Goal: Task Accomplishment & Management: Manage account settings

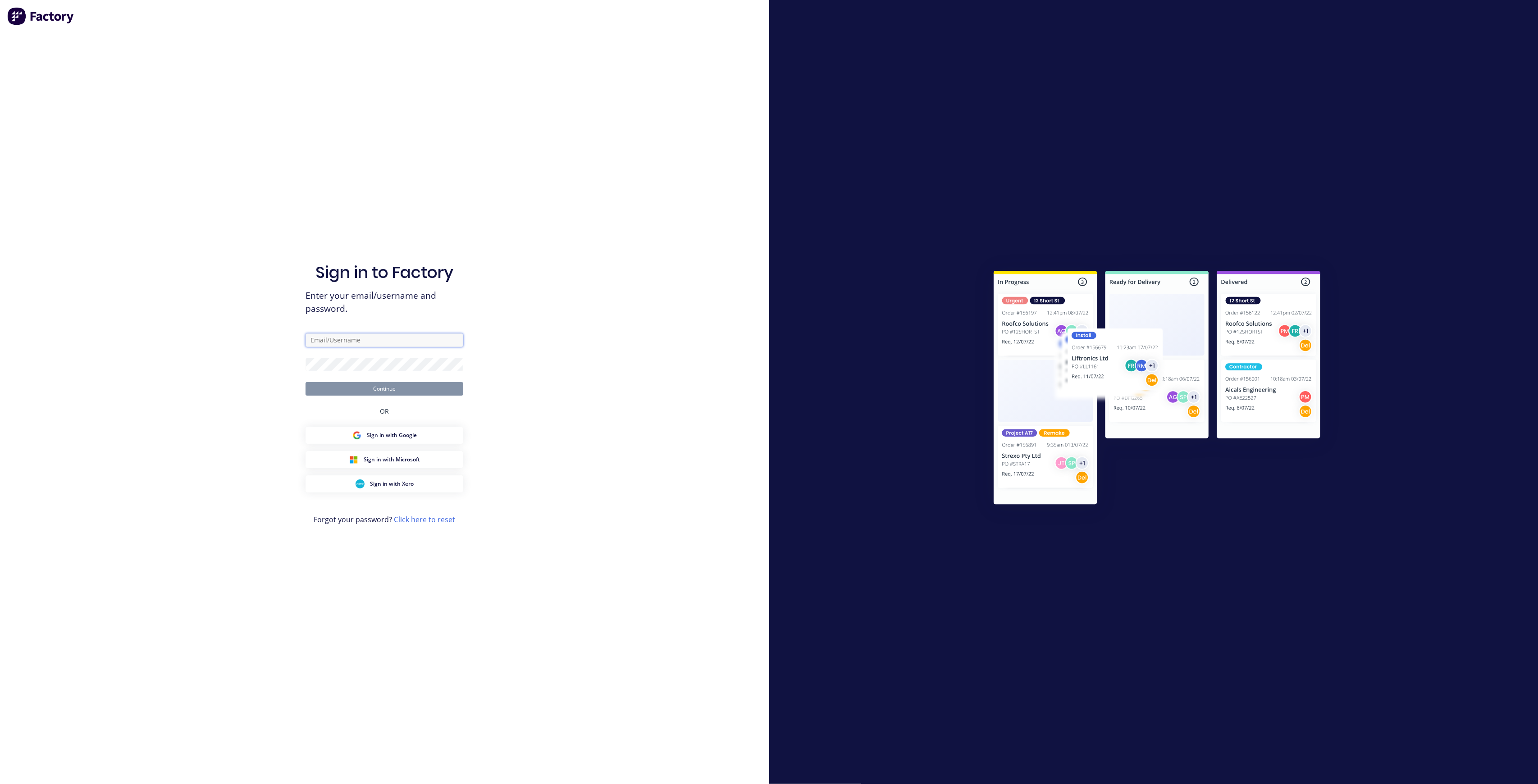
click at [337, 337] on input "text" at bounding box center [384, 340] width 158 height 13
paste input "[EMAIL_ADDRESS][DOMAIN_NAME]"
type input "[EMAIL_ADDRESS][DOMAIN_NAME]"
click at [390, 388] on button "Continue" at bounding box center [384, 389] width 158 height 13
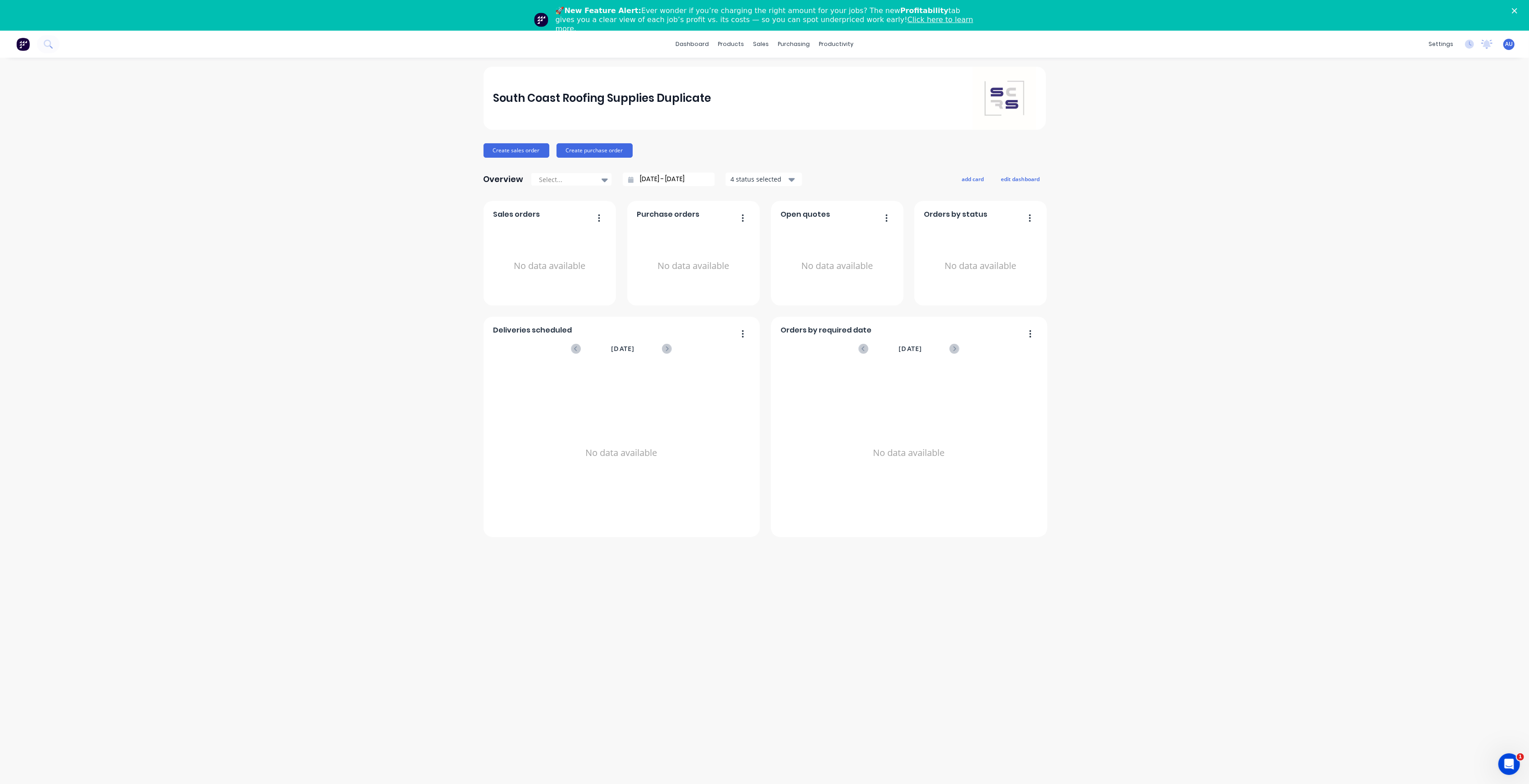
click at [1298, 139] on div "South Coast Roofing Supplies Duplicate Create sales order Create purchase order…" at bounding box center [764, 436] width 1529 height 739
click at [1517, 8] on icon "Close" at bounding box center [1514, 10] width 5 height 5
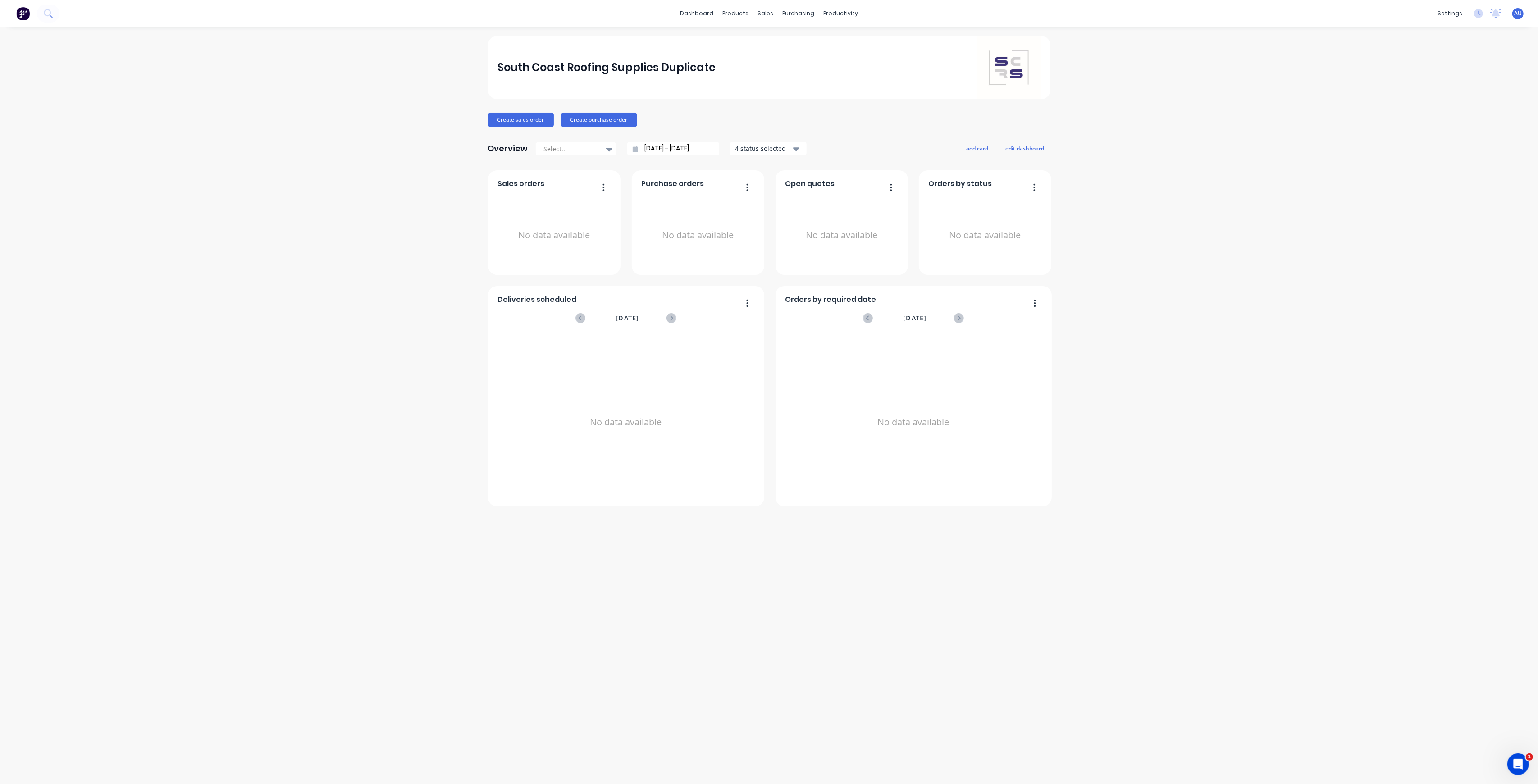
click at [1302, 98] on div "South Coast Roofing Supplies Duplicate Create sales order Create purchase order…" at bounding box center [769, 405] width 1538 height 739
click at [1394, 43] on div "Company" at bounding box center [1389, 43] width 29 height 8
select select "AU"
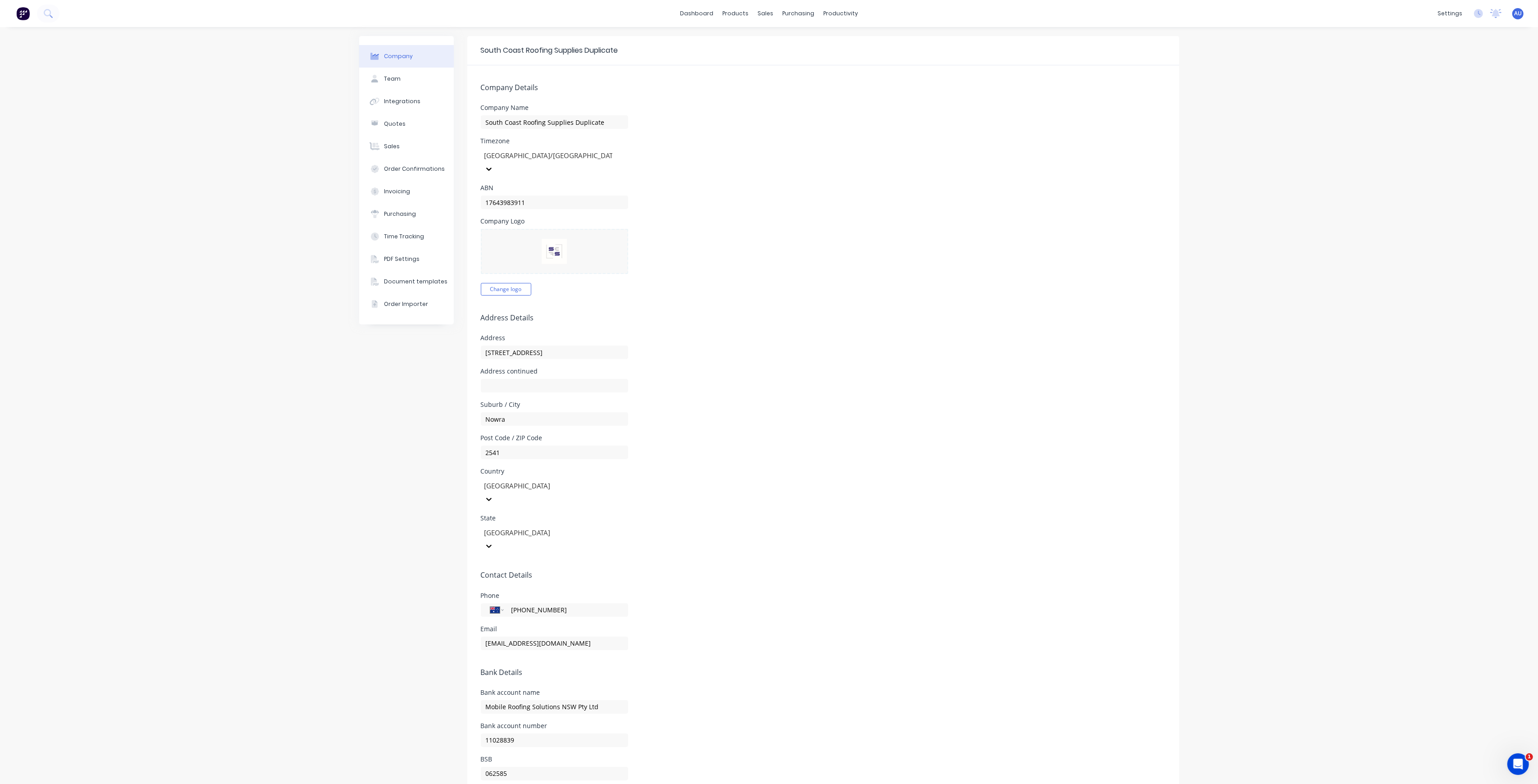
click at [658, 121] on div "Company Name South Coast Roofing Supplies Duplicate" at bounding box center [823, 117] width 685 height 24
drag, startPoint x: 561, startPoint y: 337, endPoint x: 467, endPoint y: 336, distance: 94.0
click at [468, 336] on form "Company Details Company Name South Coast Roofing Supplies Duplicate Timezone [G…" at bounding box center [823, 438] width 712 height 746
paste input "[STREET_ADDRESS]"
type input "[STREET_ADDRESS]"
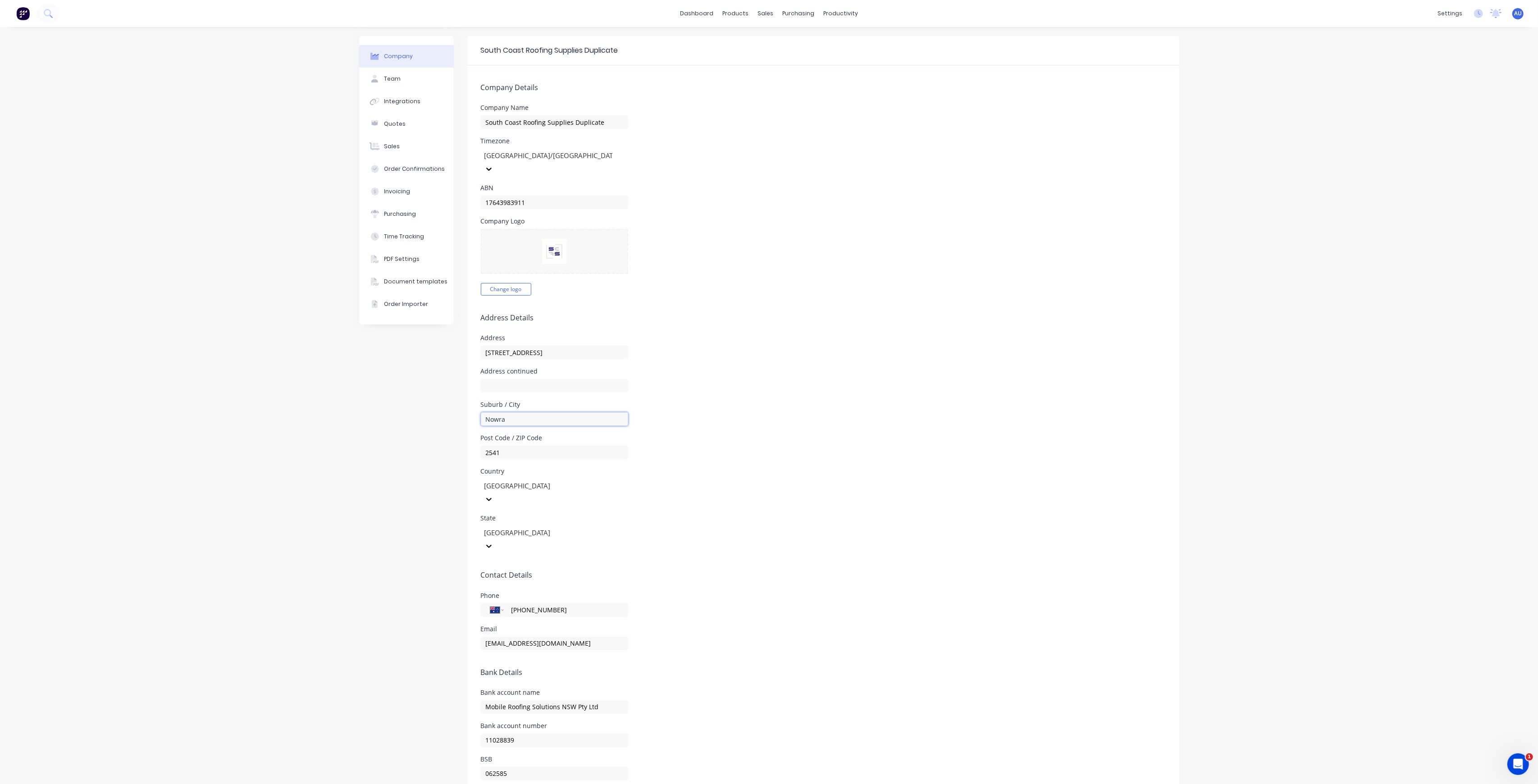
click at [507, 412] on input "Nowra" at bounding box center [555, 419] width 147 height 13
paste input "Braemar"
type input "Braemar"
drag, startPoint x: 494, startPoint y: 440, endPoint x: 519, endPoint y: 444, distance: 25.3
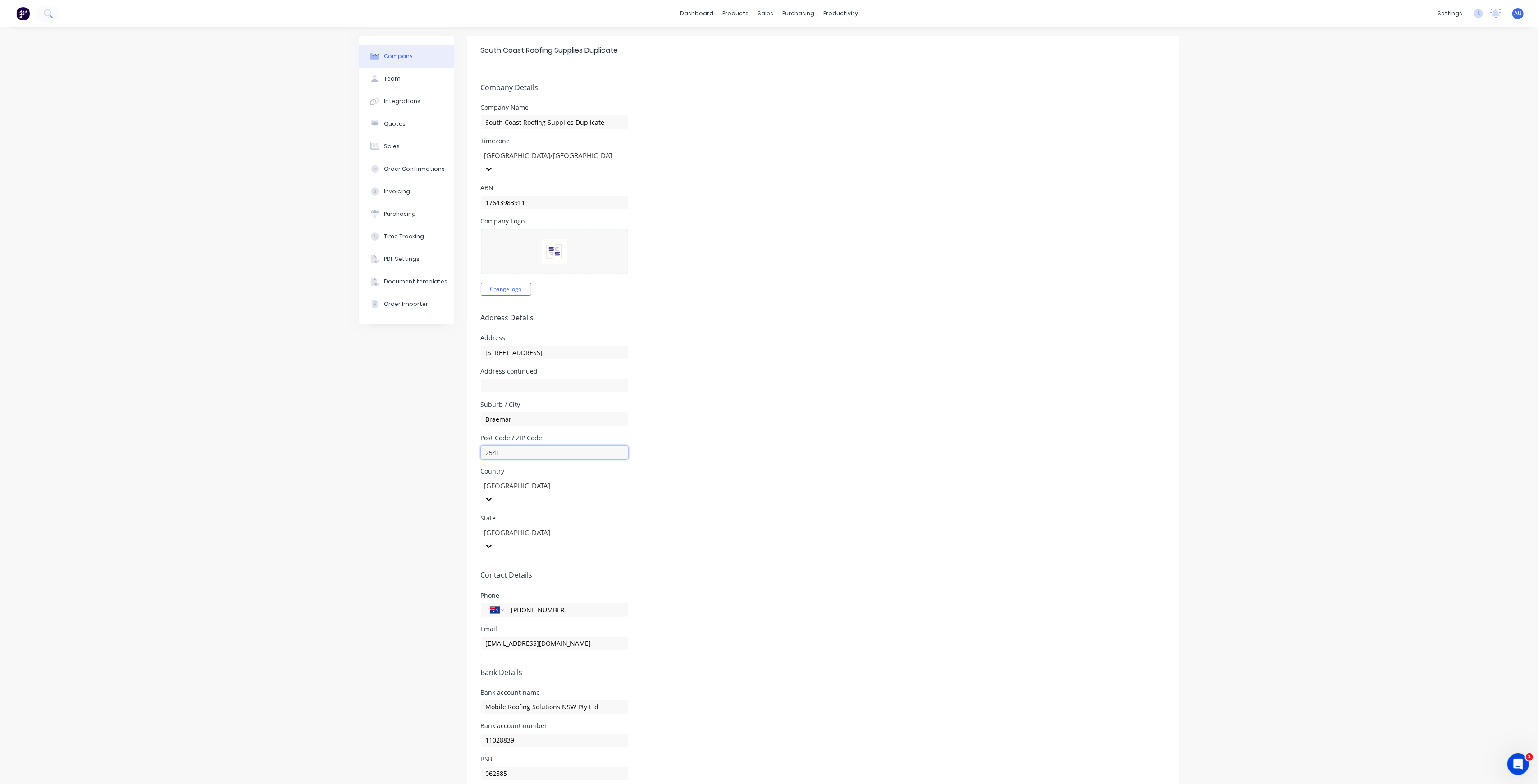
click at [519, 446] on input "2541" at bounding box center [555, 452] width 147 height 13
type input "2575"
drag, startPoint x: 572, startPoint y: 568, endPoint x: 477, endPoint y: 575, distance: 95.3
click at [480, 573] on form "Company Details Company Name South Coast Roofing Supplies Duplicate Timezone [G…" at bounding box center [823, 438] width 712 height 746
paste input "9188 1179"
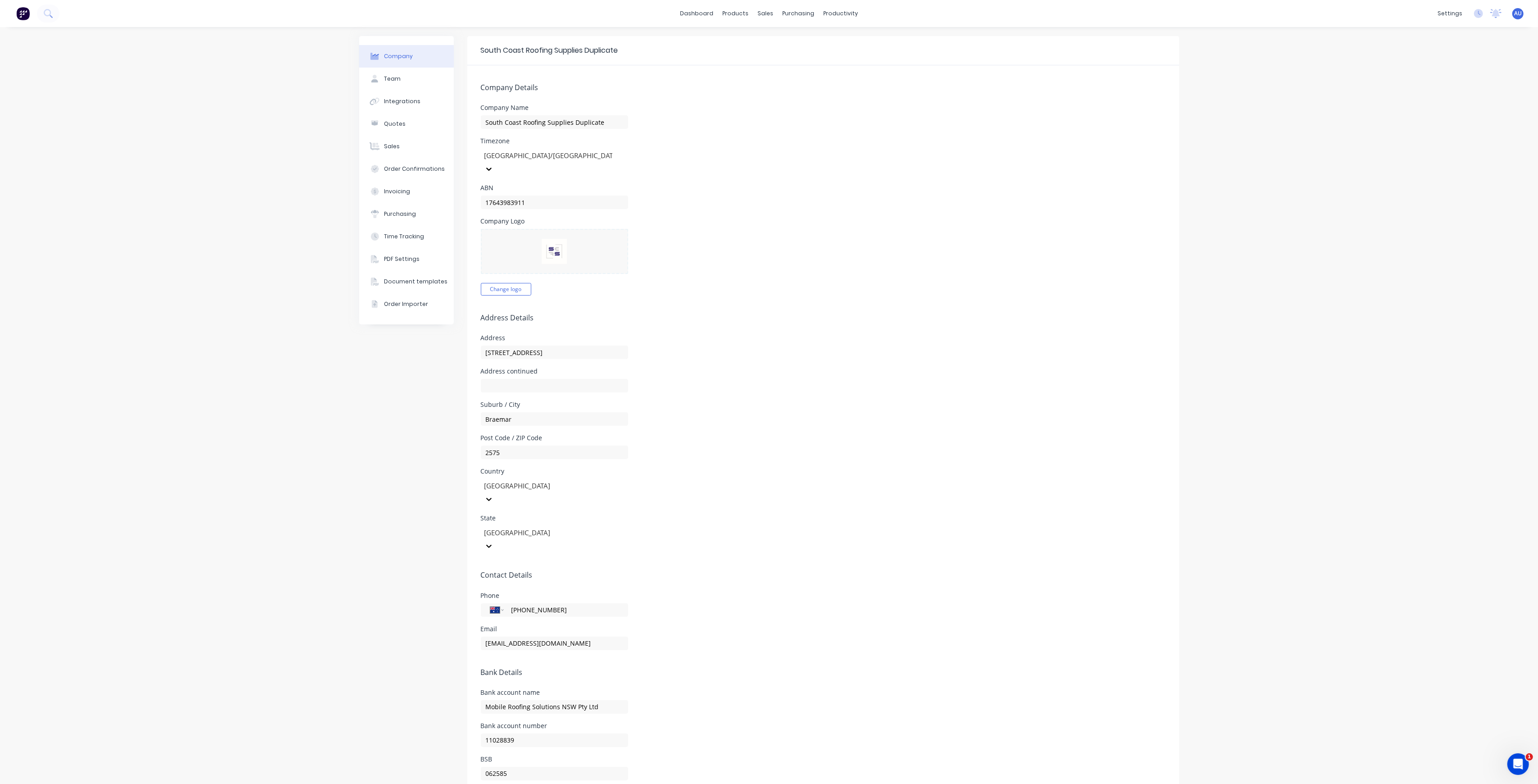
type input "[PHONE_NUMBER]"
click at [718, 592] on div "Phone International [GEOGRAPHIC_DATA] [GEOGRAPHIC_DATA] [GEOGRAPHIC_DATA] [GEOG…" at bounding box center [823, 604] width 685 height 24
drag, startPoint x: 550, startPoint y: 601, endPoint x: 436, endPoint y: 603, distance: 114.0
click at [436, 603] on div "Company Team Integrations Quotes Sales Order Confirmations Invoicing Purchasing…" at bounding box center [769, 424] width 820 height 776
paste input "admin"
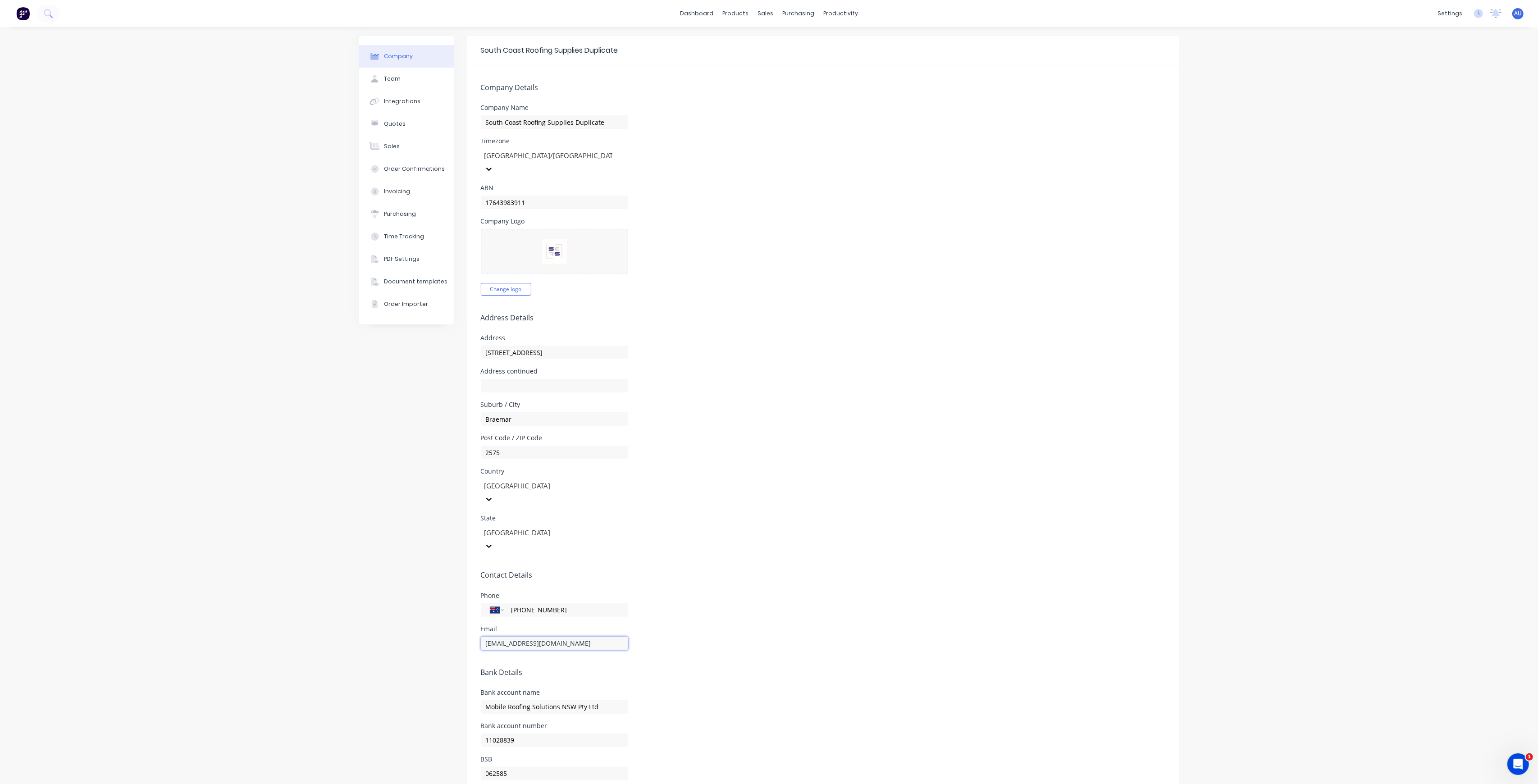
type input "[EMAIL_ADDRESS][DOMAIN_NAME]"
click at [690, 625] on form "Company Details Company Name South Coast Roofing Supplies Duplicate Timezone [G…" at bounding box center [823, 438] width 712 height 746
click at [893, 435] on div "Post Code / ZIP Code 2575" at bounding box center [823, 447] width 685 height 24
click at [764, 417] on form "Company Details Company Name South Coast Roofing Supplies Duplicate Timezone [G…" at bounding box center [823, 438] width 712 height 746
click at [396, 74] on button "Team" at bounding box center [406, 79] width 94 height 23
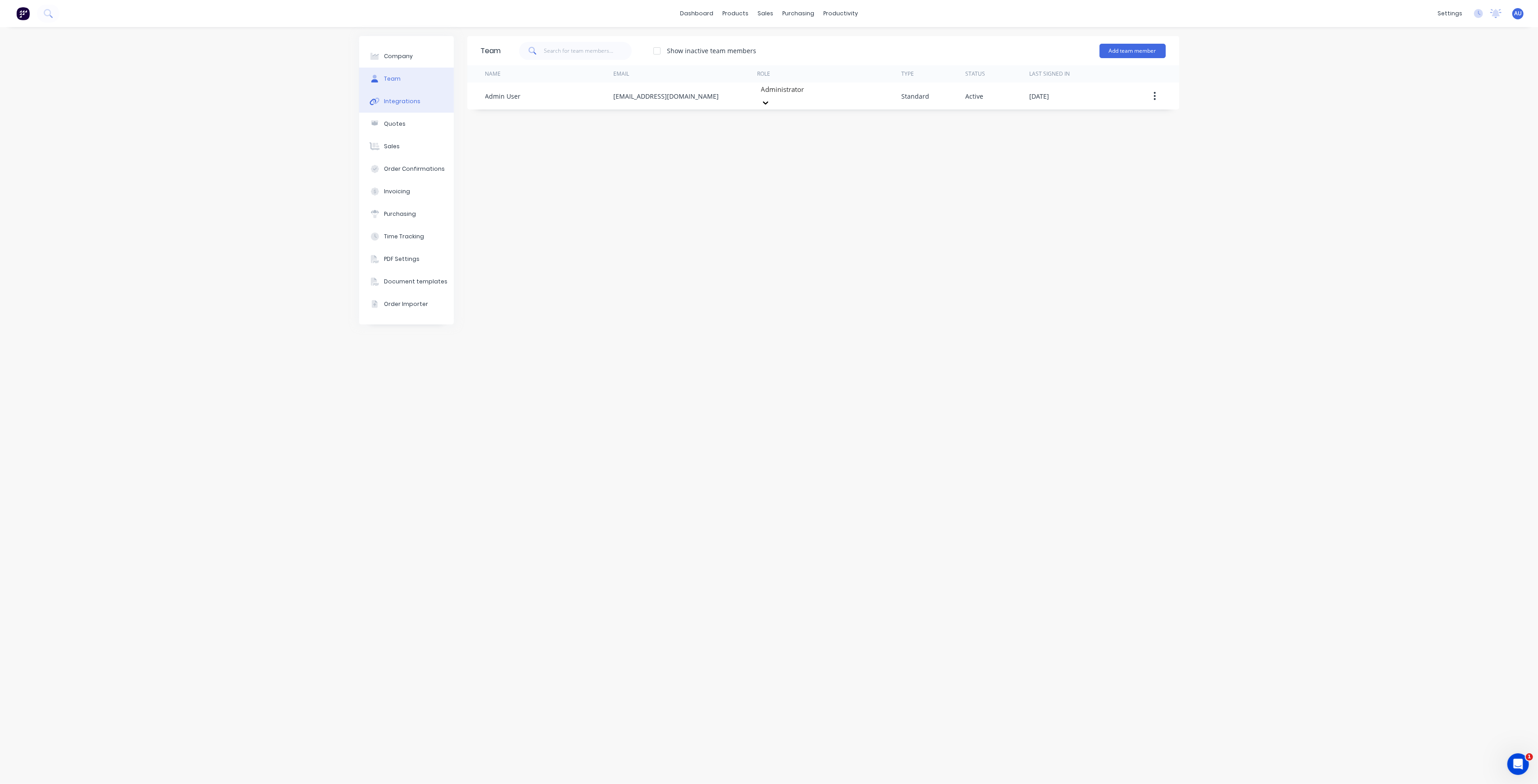
click at [420, 100] on button "Integrations" at bounding box center [406, 101] width 94 height 23
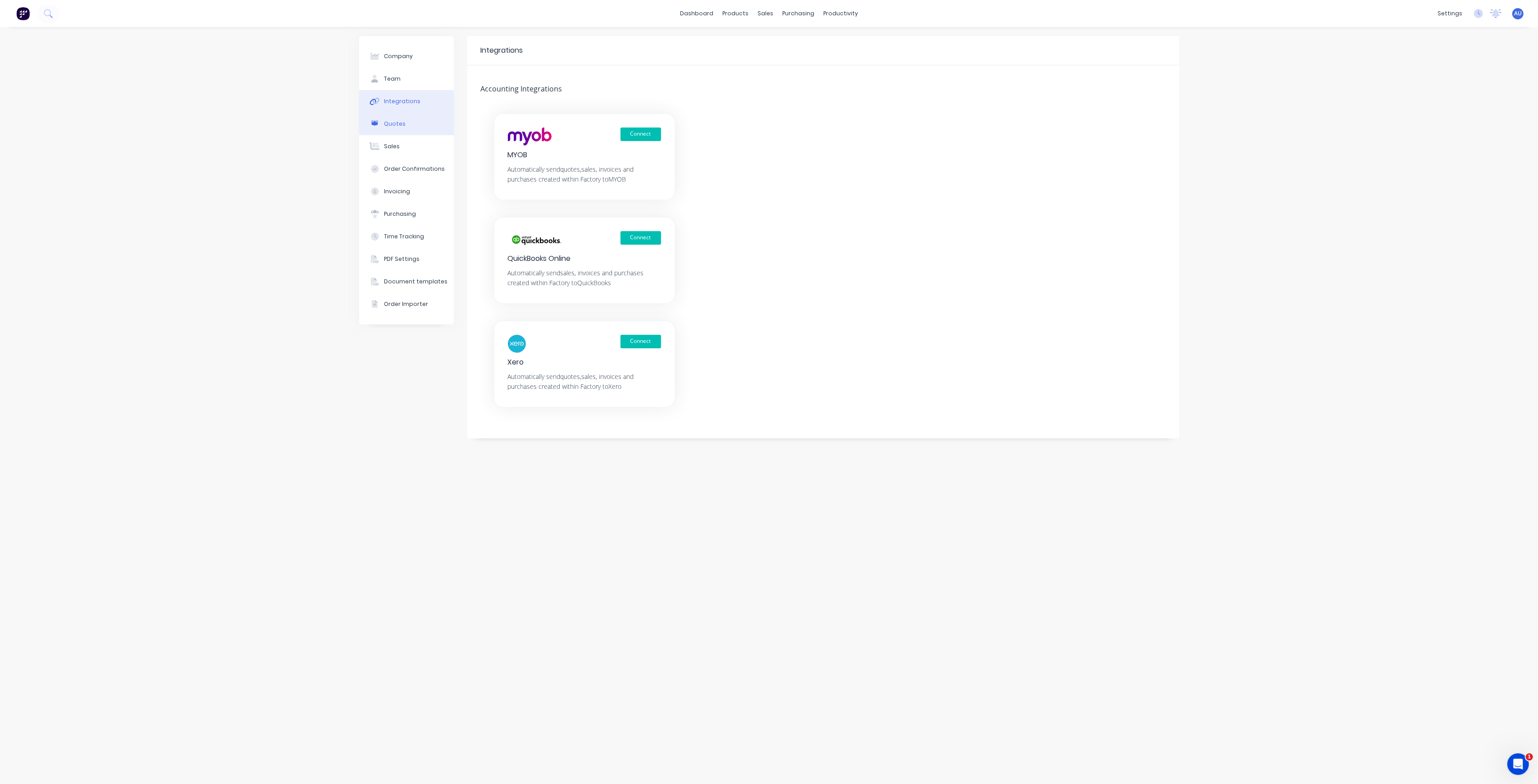
click at [399, 116] on button "Quotes" at bounding box center [406, 124] width 94 height 23
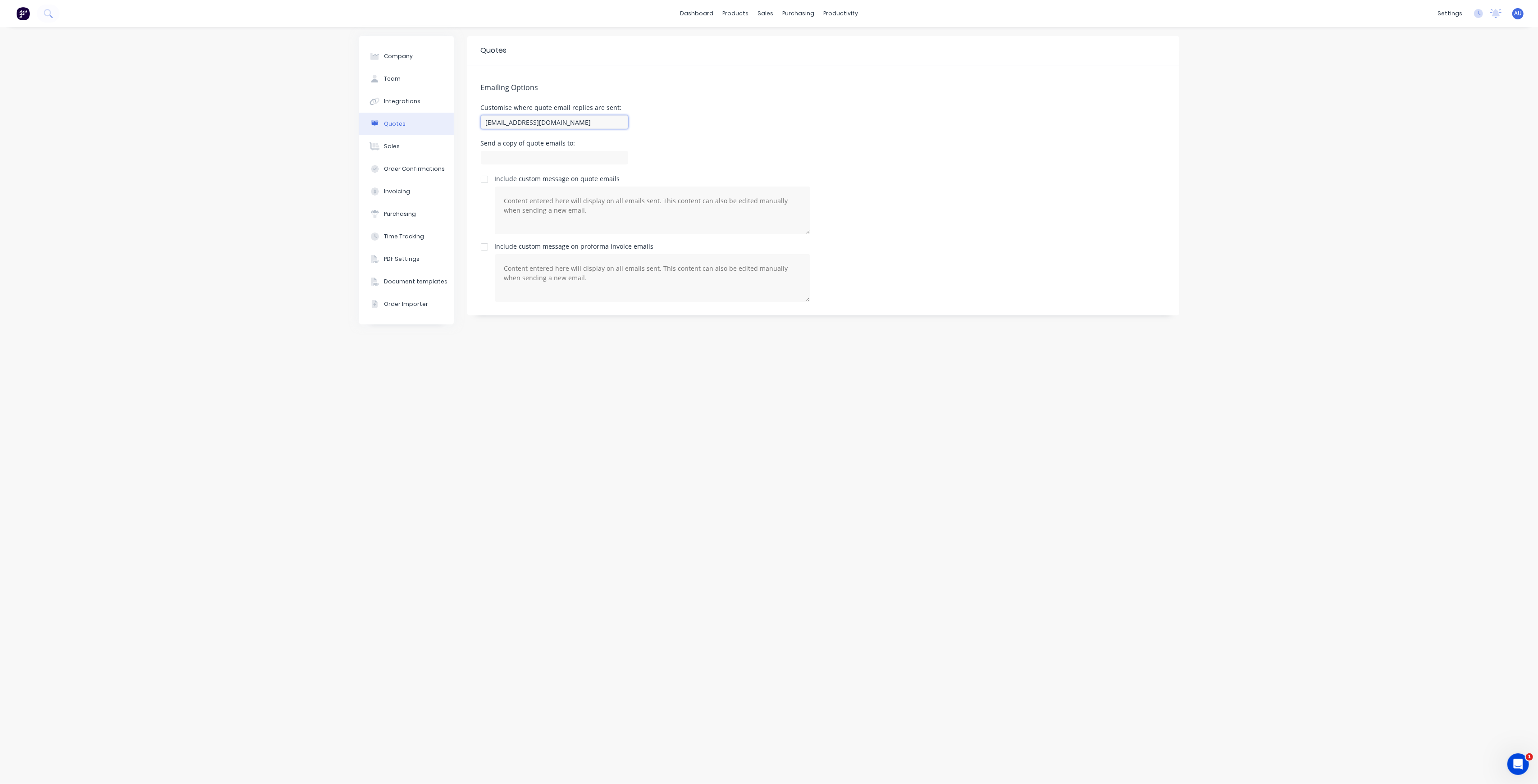
drag, startPoint x: 566, startPoint y: 125, endPoint x: 401, endPoint y: 119, distance: 165.1
click at [407, 119] on div "Company Team Integrations Quotes Sales Order Confirmations Invoicing Purchasing…" at bounding box center [769, 405] width 820 height 739
paste input "admin"
type input "[EMAIL_ADDRESS][DOMAIN_NAME]"
click at [536, 163] on input at bounding box center [555, 158] width 147 height 13
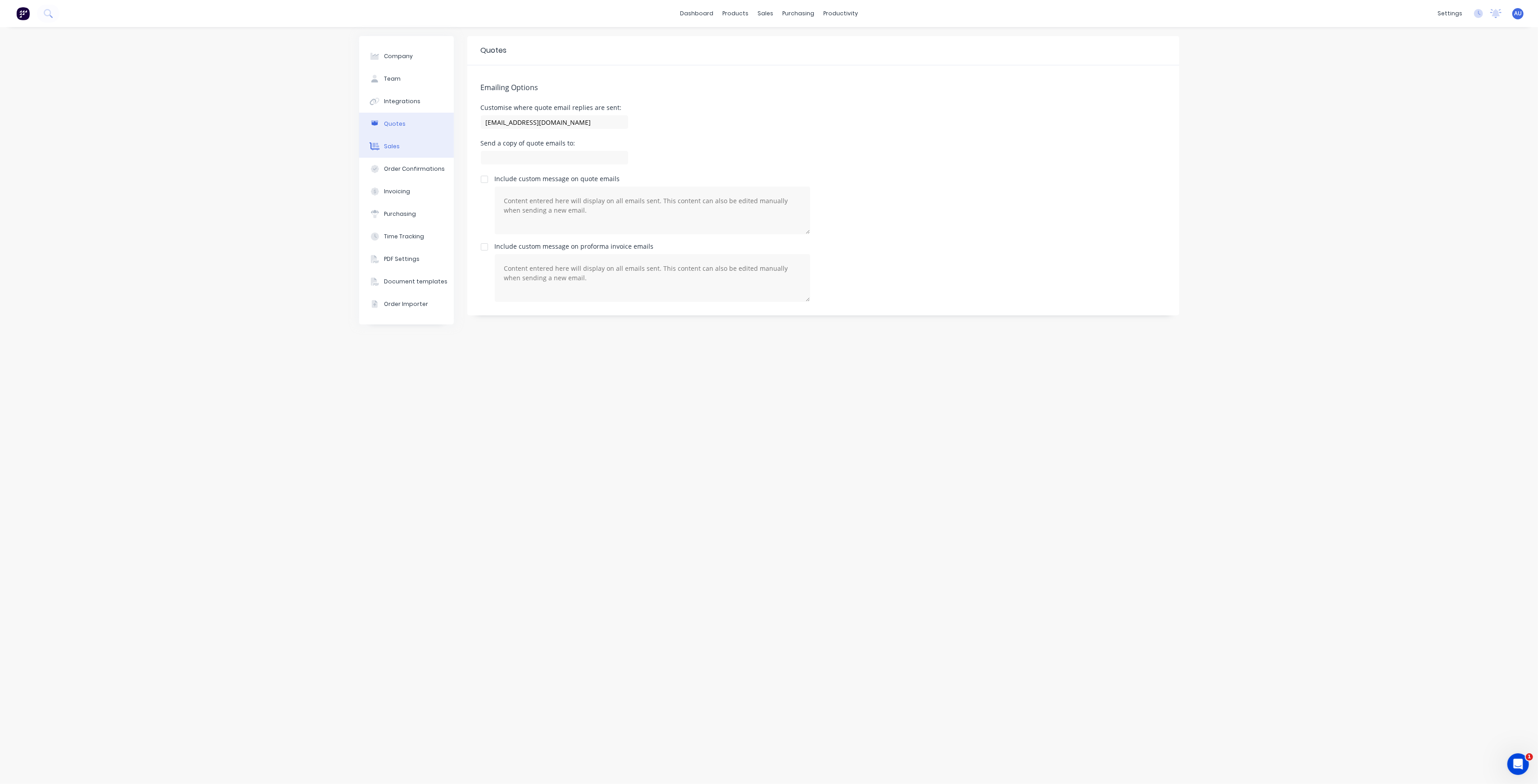
click at [399, 146] on button "Sales" at bounding box center [406, 146] width 94 height 23
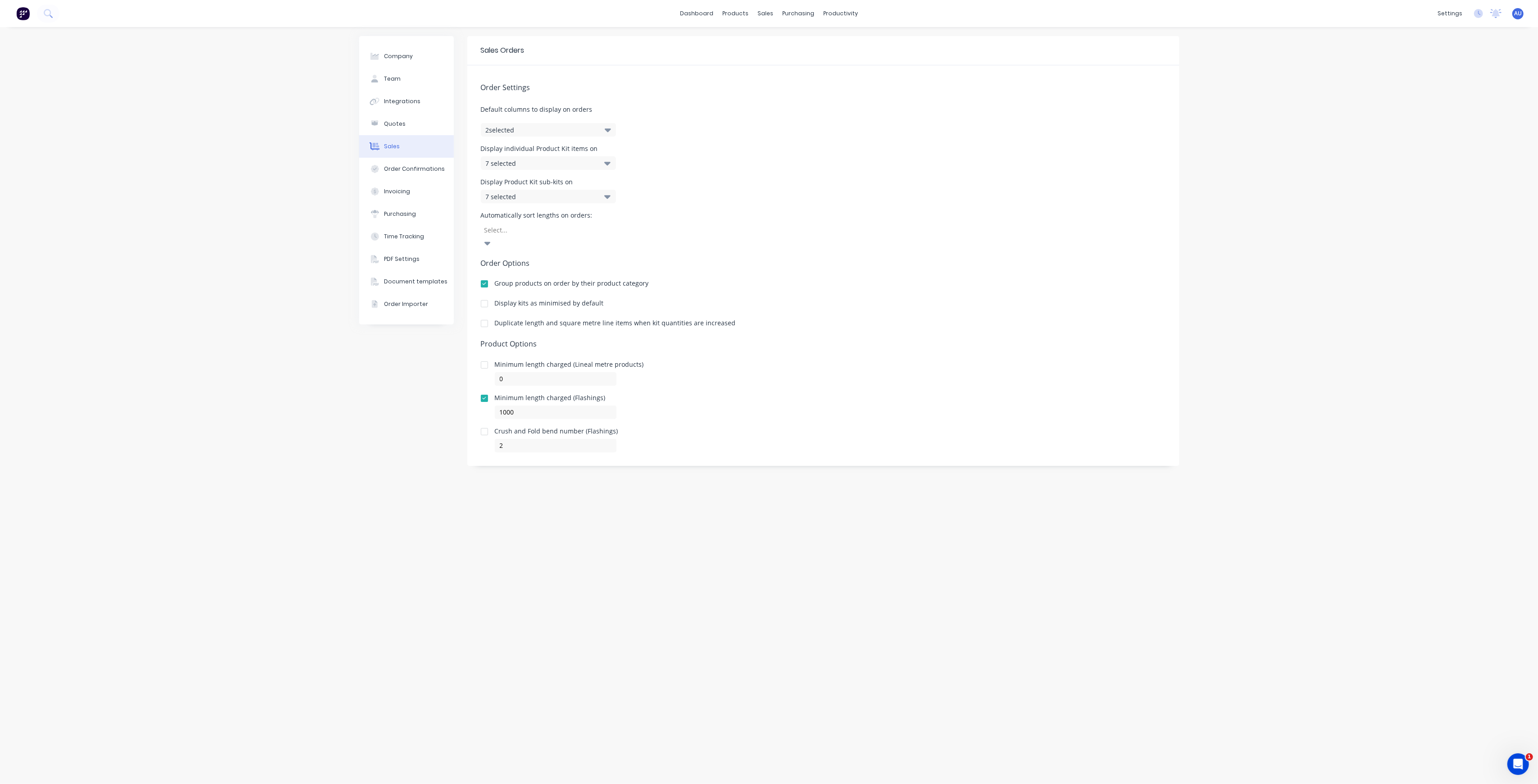
click at [484, 390] on div at bounding box center [485, 399] width 18 height 18
click at [402, 167] on div "Order Confirmations" at bounding box center [415, 169] width 61 height 8
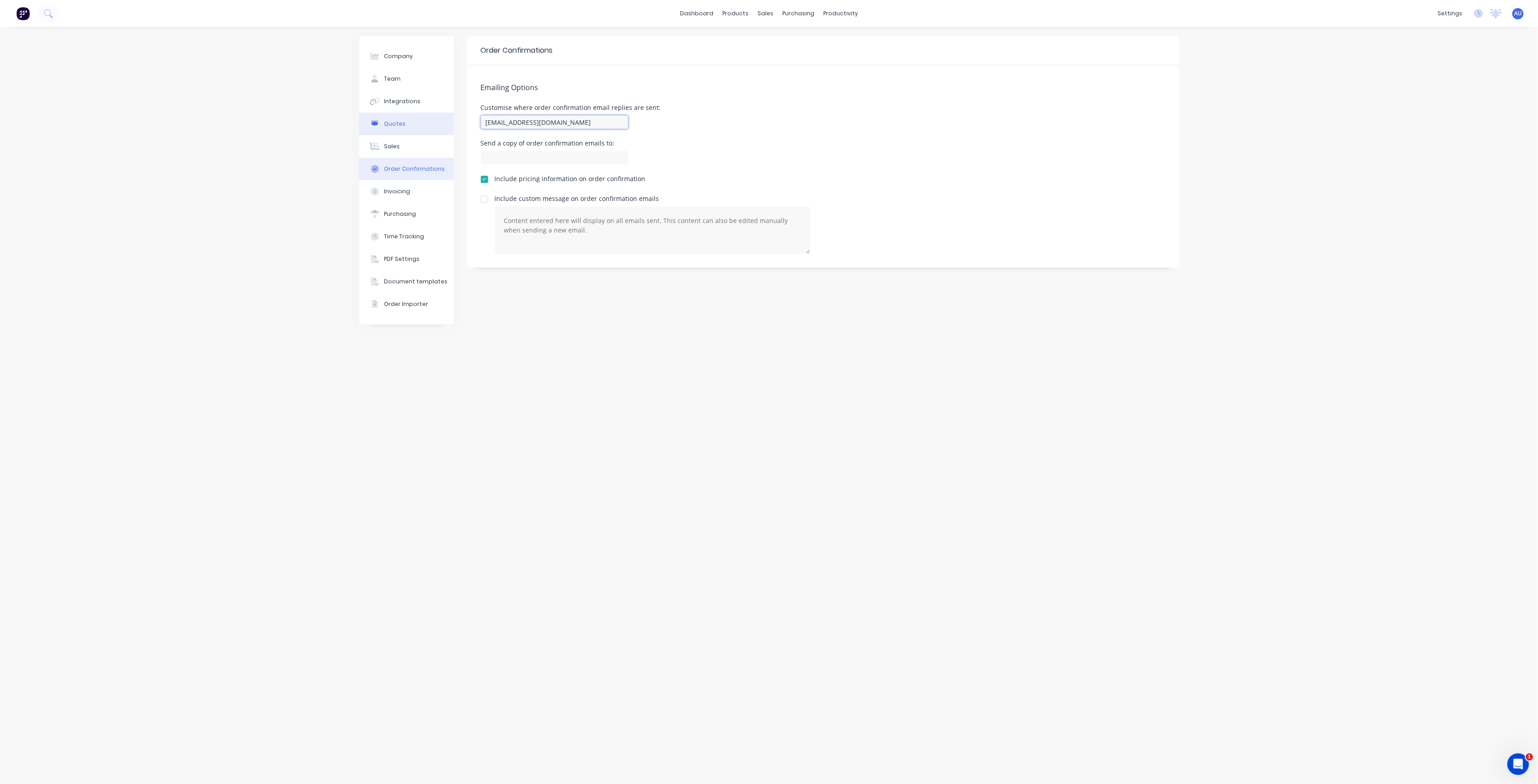
drag, startPoint x: 565, startPoint y: 123, endPoint x: 447, endPoint y: 114, distance: 118.3
click at [447, 114] on div "Company Team Integrations Quotes Sales Order Confirmations Invoicing Purchasing…" at bounding box center [769, 405] width 820 height 739
paste input "admin"
type input "[EMAIL_ADDRESS][DOMAIN_NAME]"
click at [407, 194] on div "Invoicing" at bounding box center [397, 191] width 26 height 8
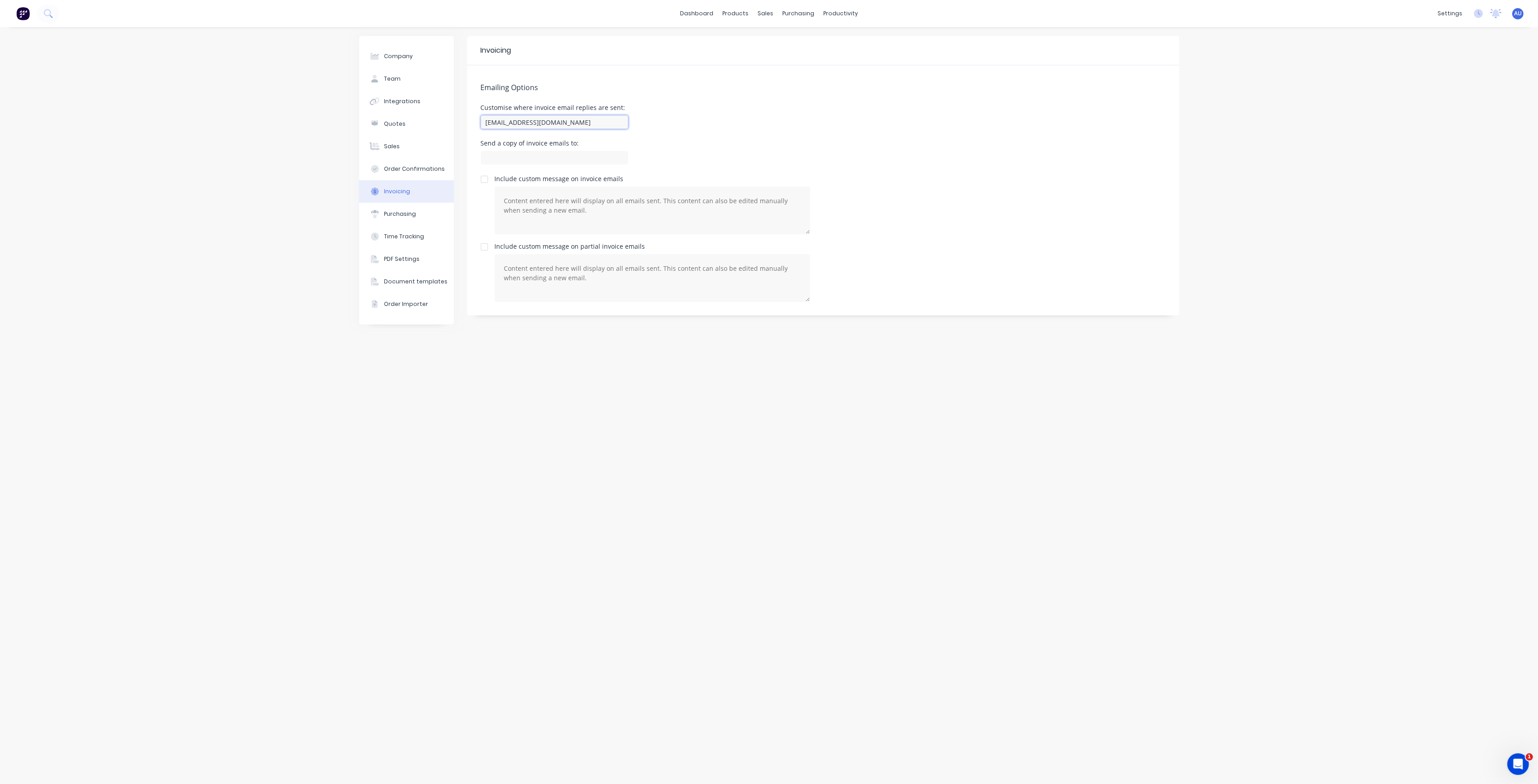
click at [580, 124] on input "[EMAIL_ADDRESS][DOMAIN_NAME]" at bounding box center [555, 122] width 147 height 13
paste input "admin"
type input "[EMAIL_ADDRESS][DOMAIN_NAME]"
click at [748, 139] on div "Emailing Options Customise where invoice email replies are sent: [EMAIL_ADDRESS…" at bounding box center [823, 190] width 712 height 250
click at [401, 210] on div "Purchasing" at bounding box center [400, 214] width 32 height 8
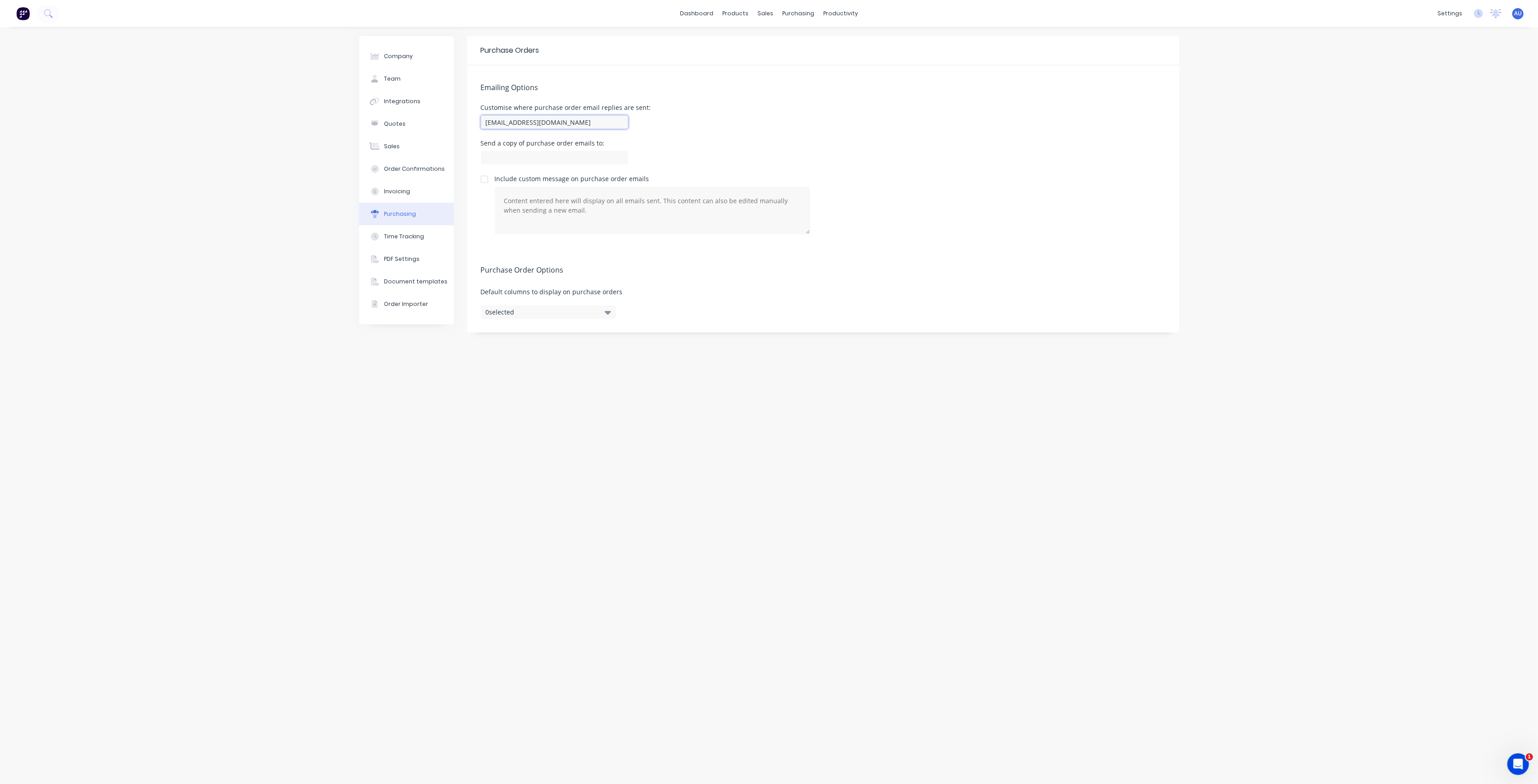
click at [561, 123] on input "[EMAIL_ADDRESS][DOMAIN_NAME]" at bounding box center [555, 122] width 147 height 13
paste input "admin"
type input "[EMAIL_ADDRESS][DOMAIN_NAME]"
click at [837, 136] on div "Emailing Options Customise where purchase order email replies are sent: [EMAIL_…" at bounding box center [823, 156] width 712 height 183
click at [392, 229] on button "Time Tracking" at bounding box center [406, 236] width 94 height 23
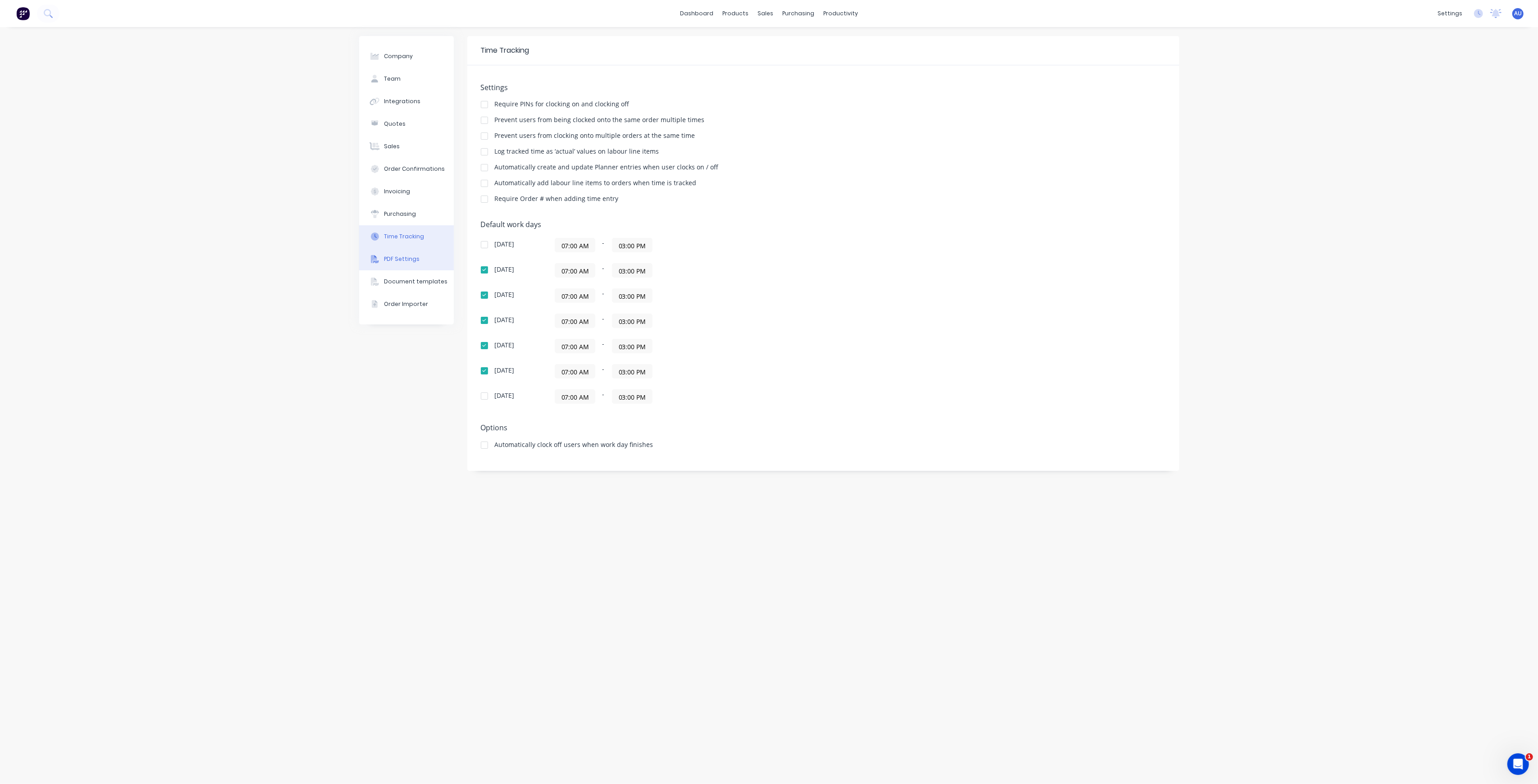
click at [412, 255] on div "PDF Settings" at bounding box center [402, 259] width 35 height 8
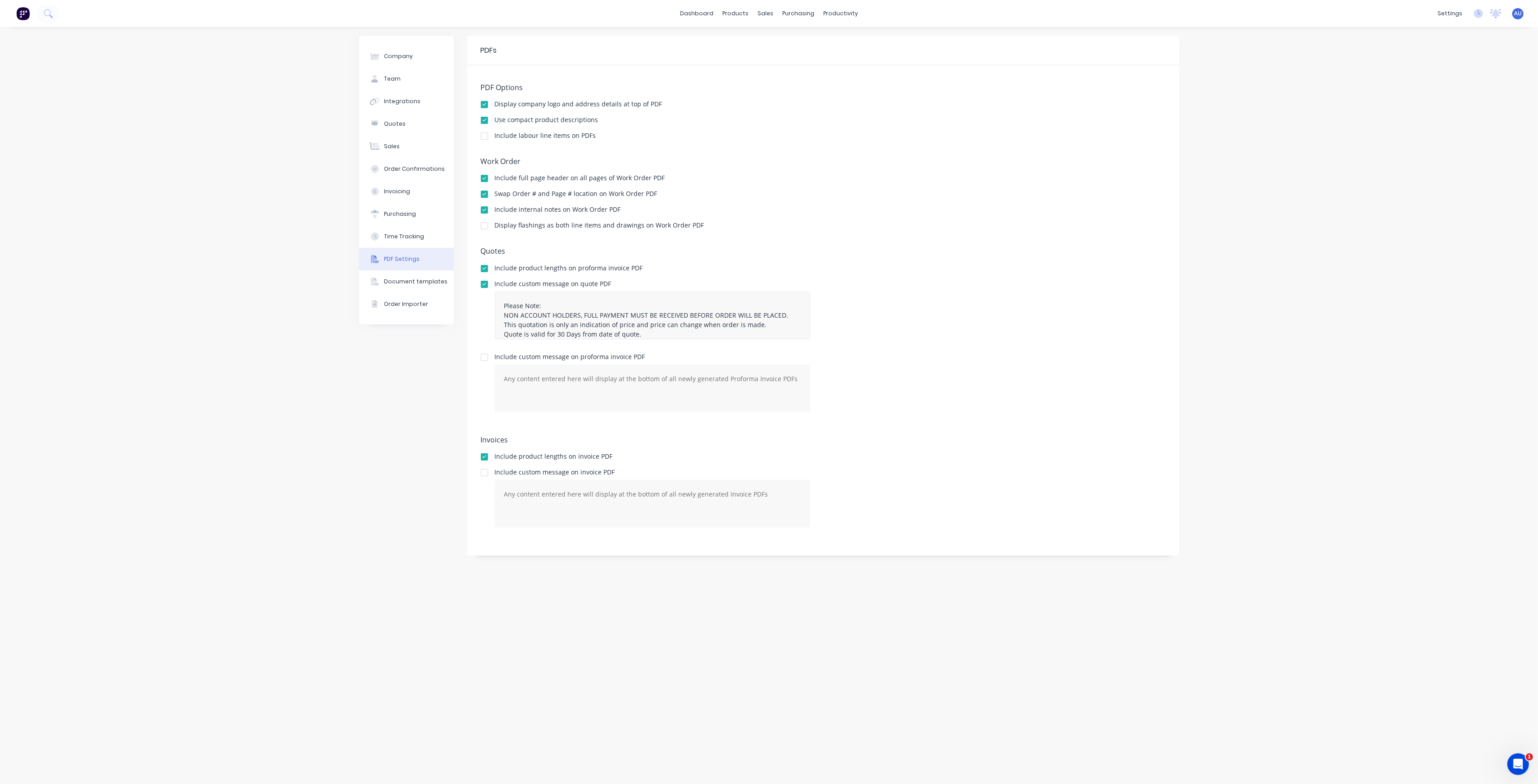
scroll to position [37, 0]
drag, startPoint x: 651, startPoint y: 323, endPoint x: 701, endPoint y: 321, distance: 50.0
click at [701, 321] on textarea "Please Note: NON ACCOUNT HOLDERS, FULL PAYMENT MUST BE RECEIVED BEFORE ORDER WI…" at bounding box center [653, 315] width 315 height 47
paste textarea "admin"
type textarea "Please Note: NON ACCOUNT HOLDERS, FULL PAYMENT MUST BE RECEIVED BEFORE ORDER WI…"
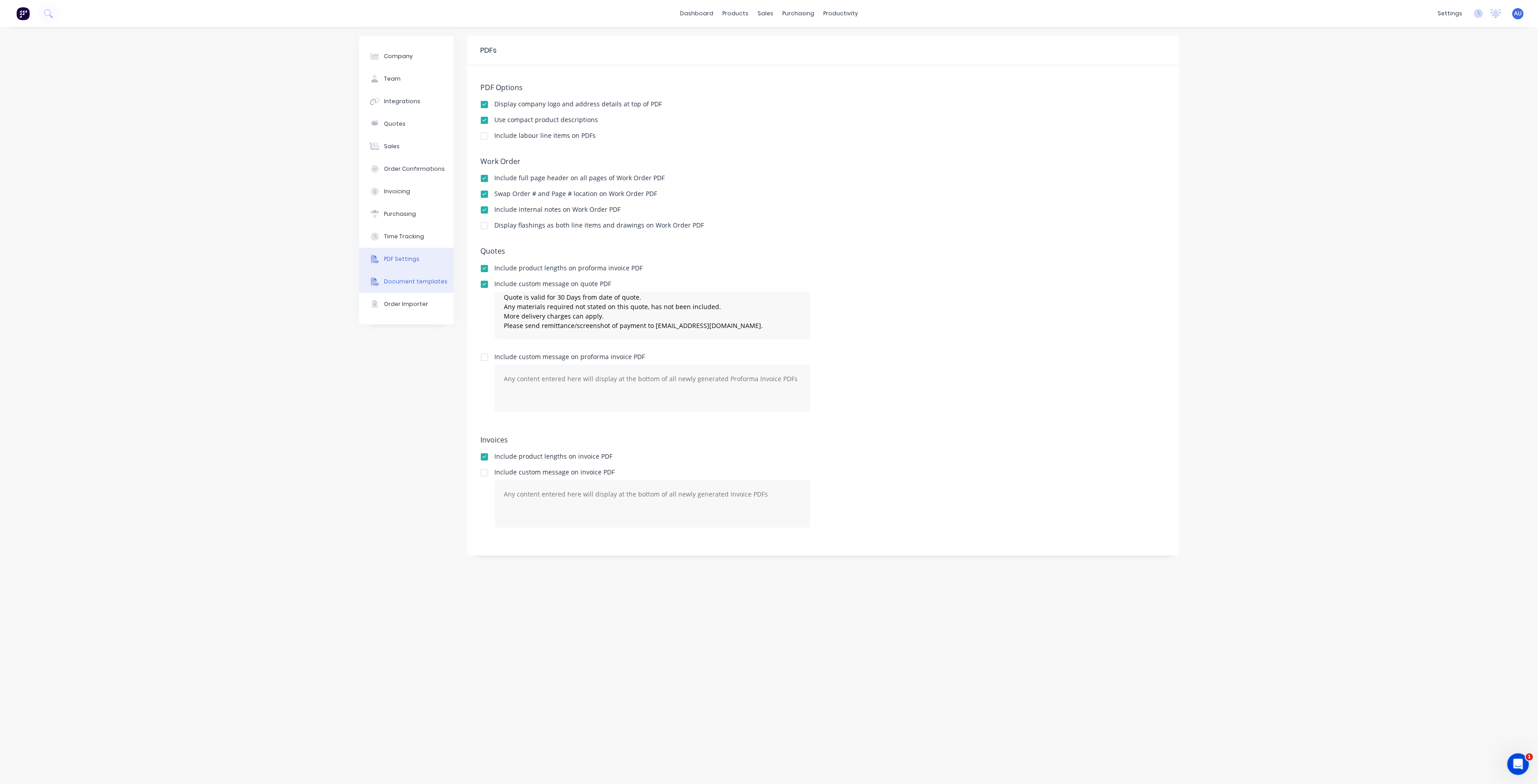
click at [390, 279] on div "Document templates" at bounding box center [416, 281] width 63 height 8
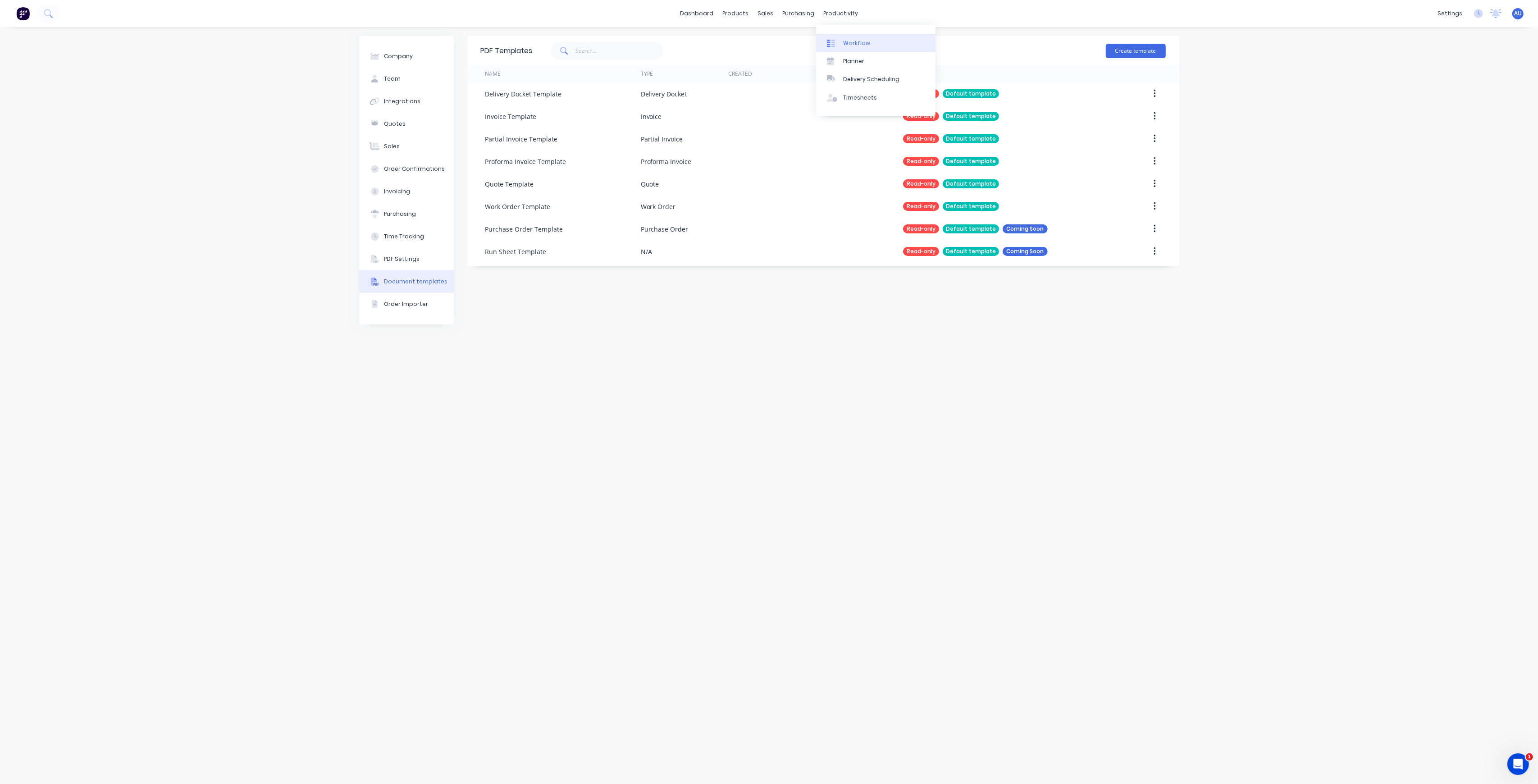
click at [849, 42] on div "Workflow" at bounding box center [857, 43] width 27 height 8
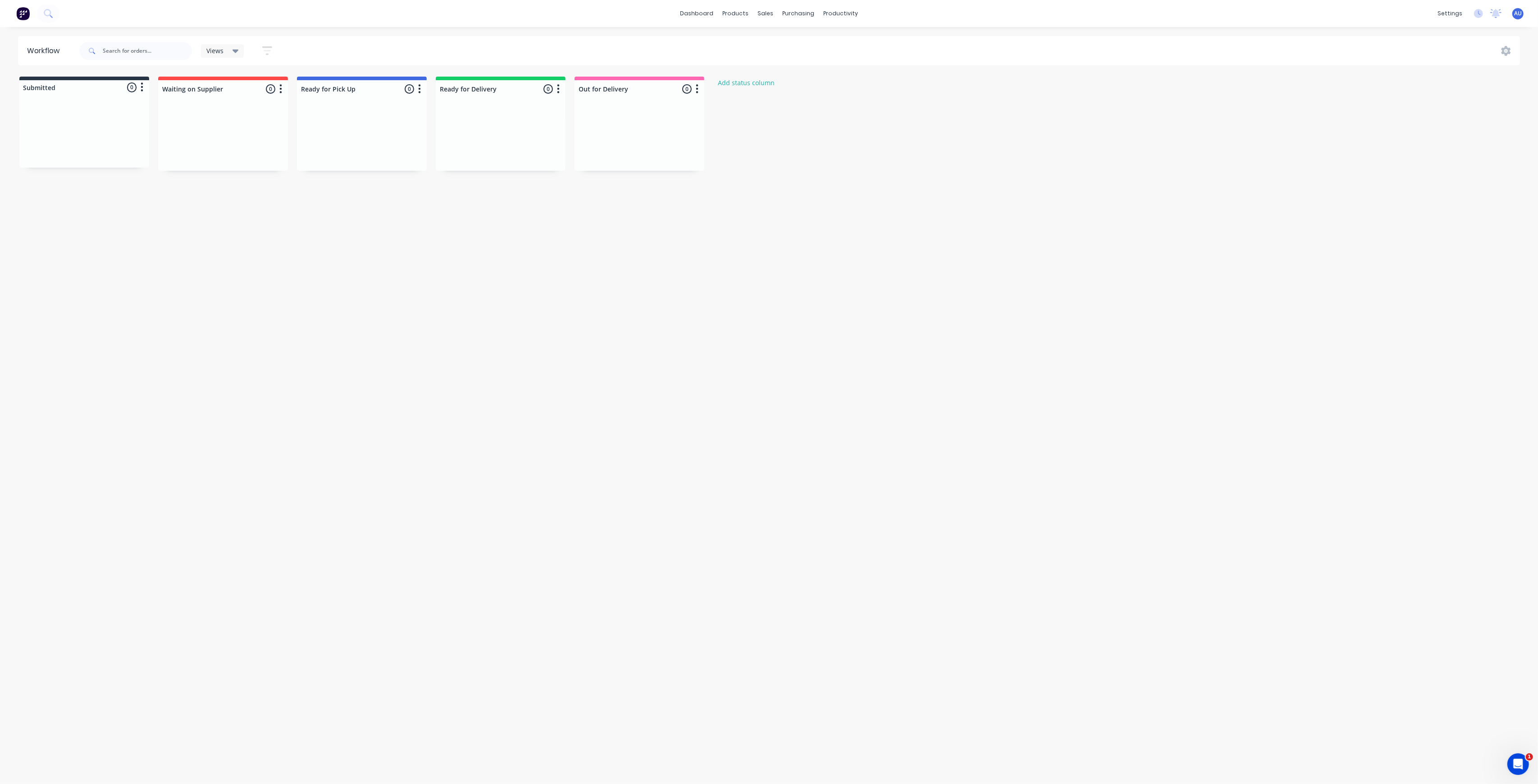
click at [823, 237] on div "Workflow Views Save new view None (Default) edit Show/Hide statuses Show line i…" at bounding box center [769, 401] width 1538 height 730
click at [752, 37] on link "Product Catalogue" at bounding box center [781, 43] width 119 height 18
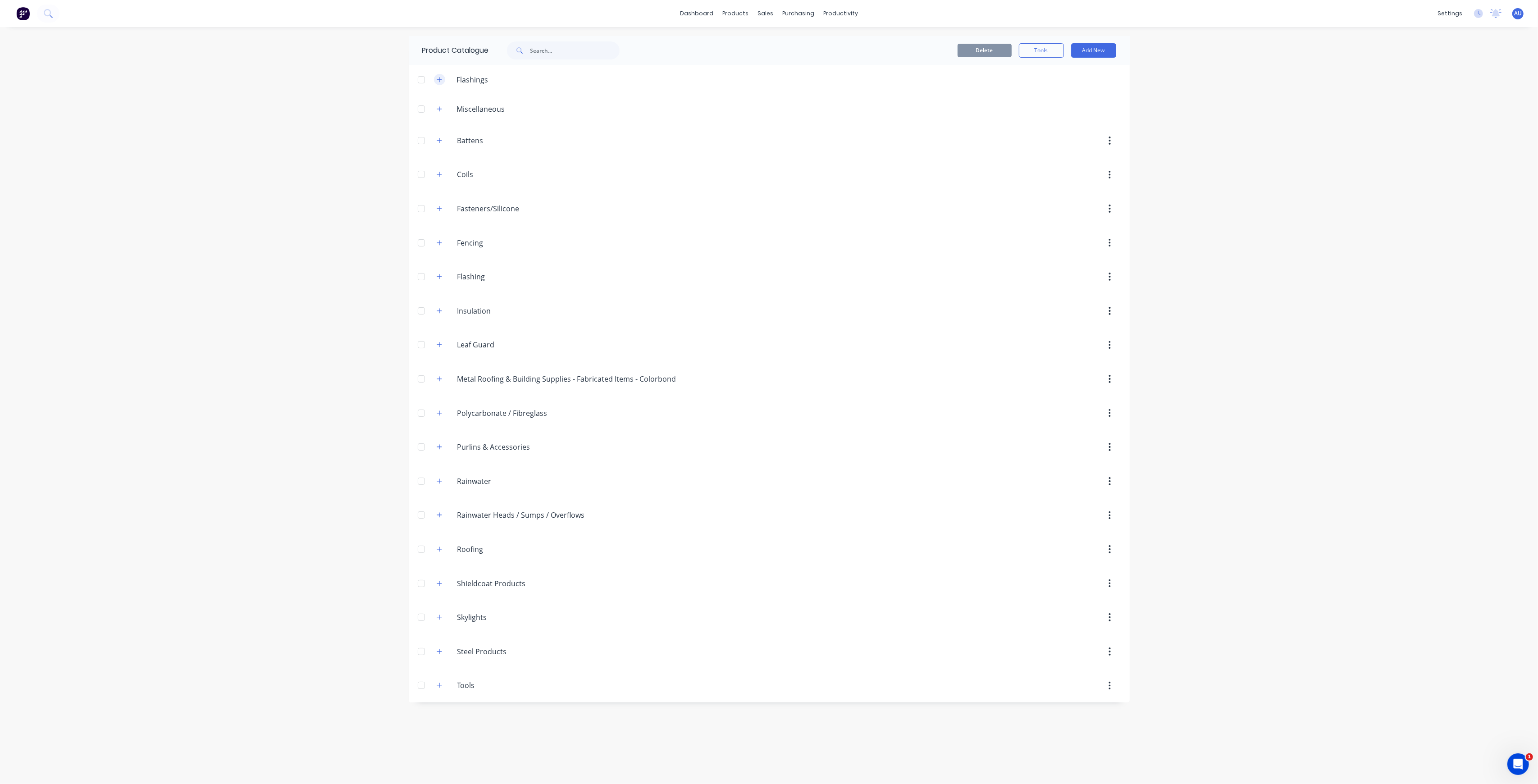
click at [441, 77] on icon "button" at bounding box center [439, 80] width 5 height 6
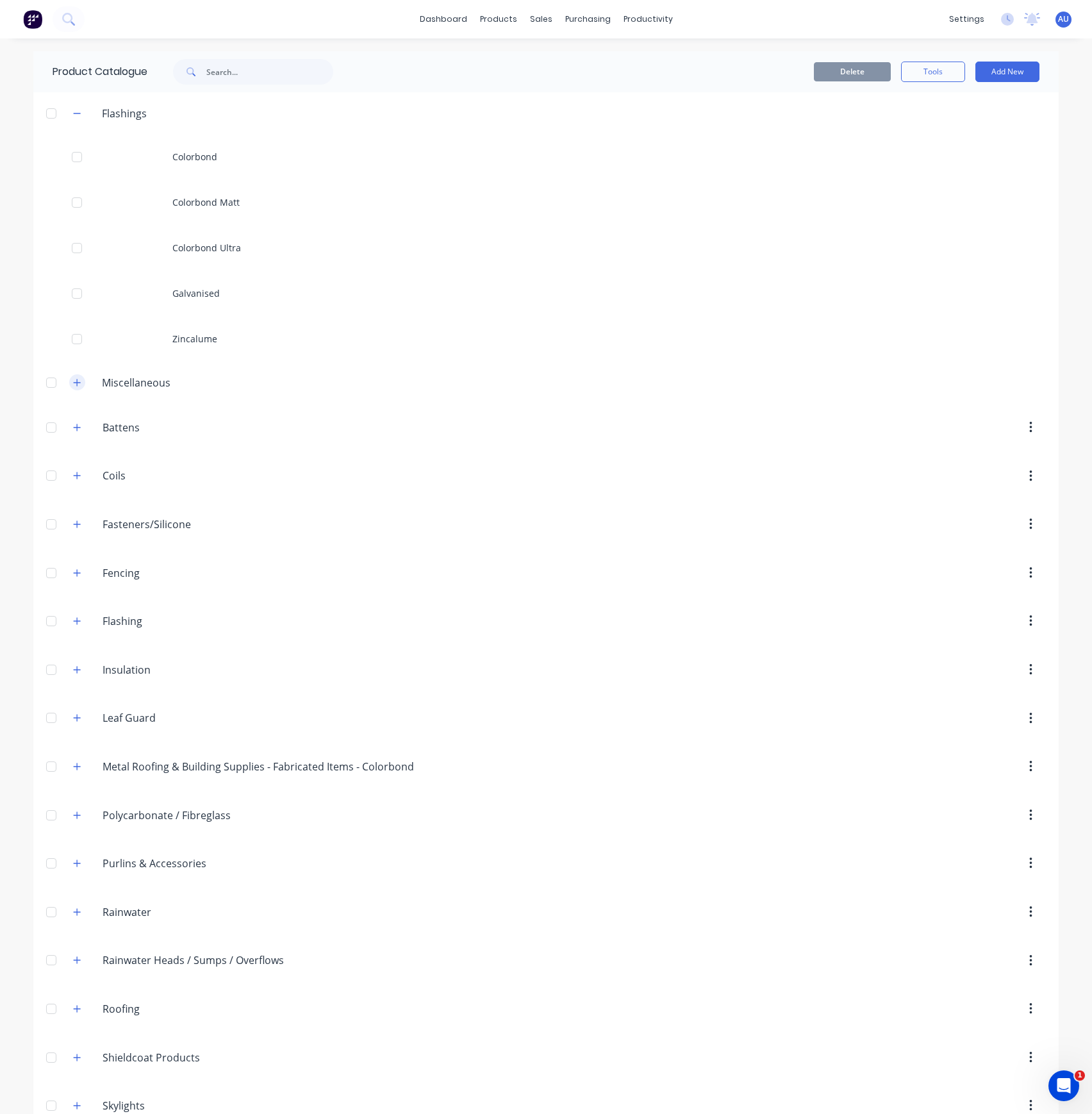
click at [75, 381] on button "button" at bounding box center [77, 382] width 16 height 16
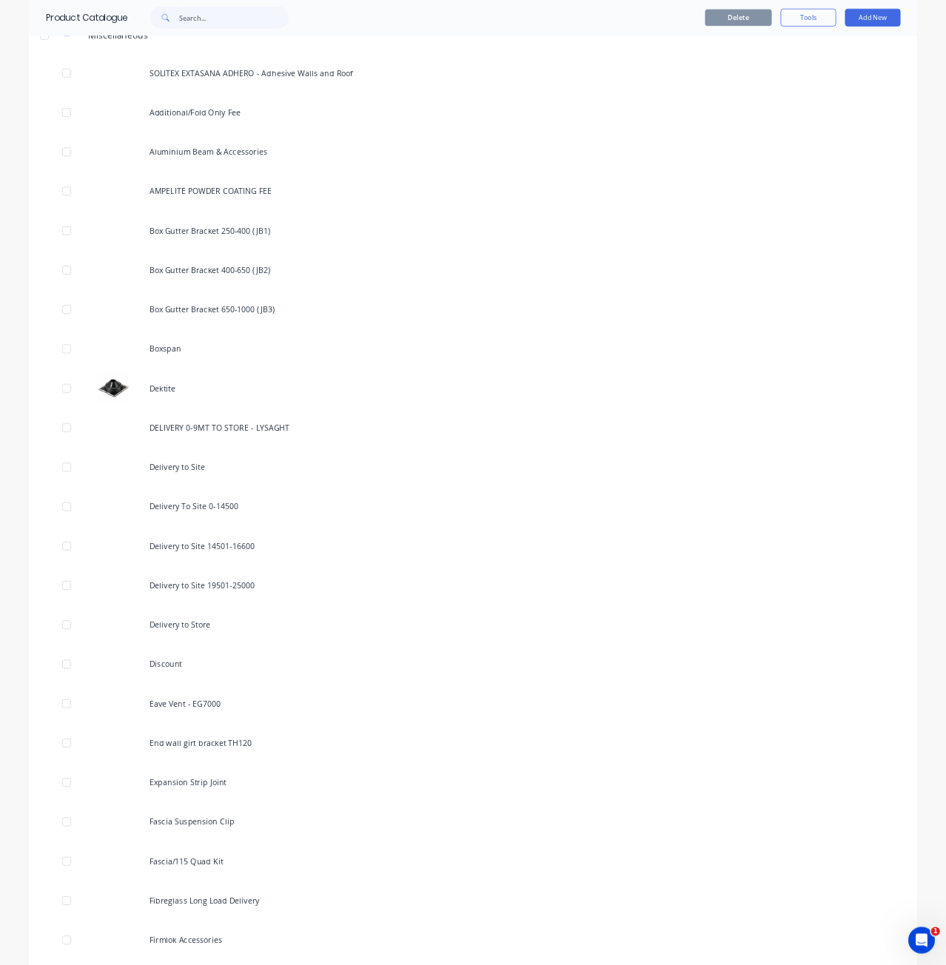
scroll to position [296, 0]
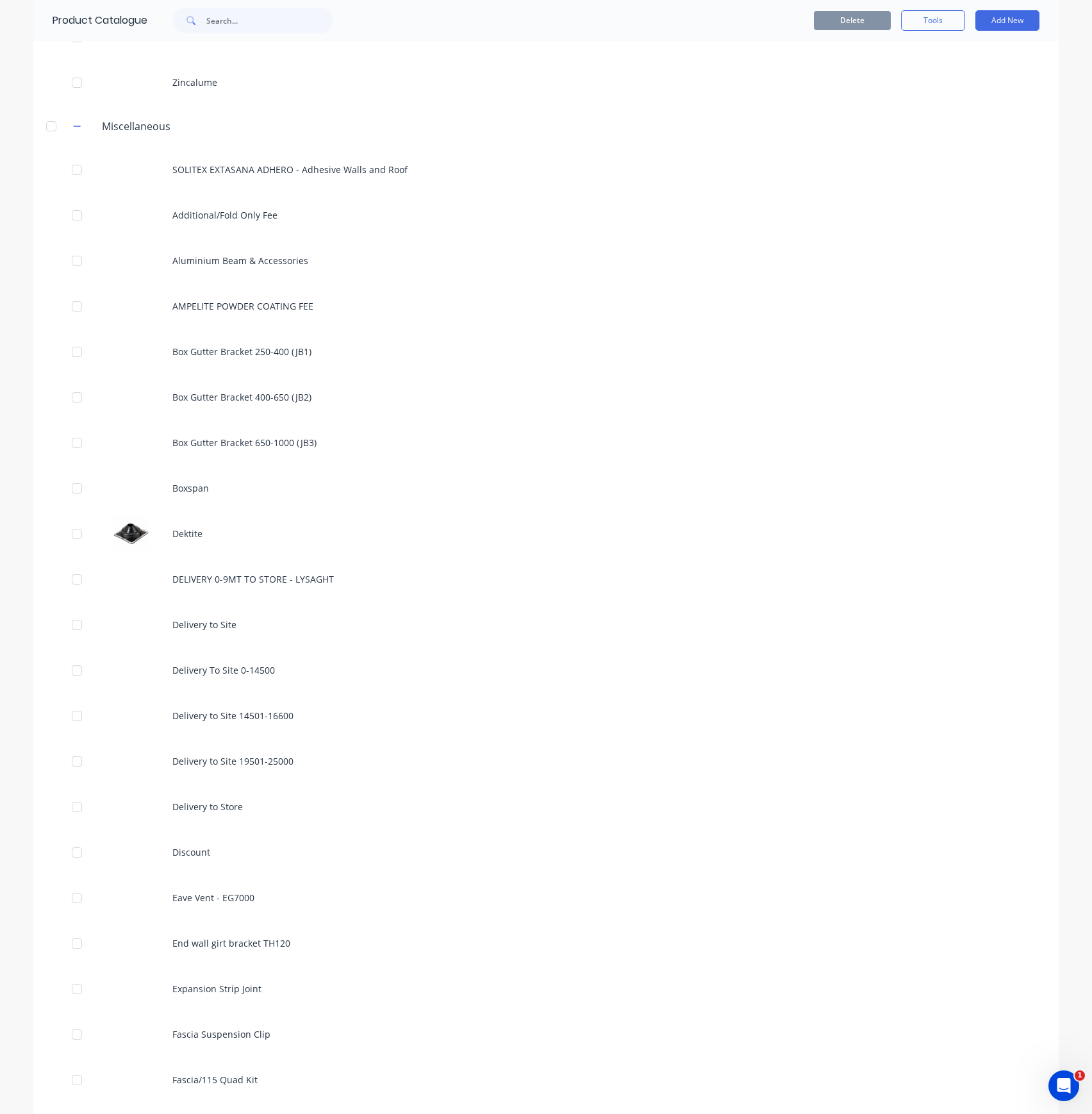
click at [742, 23] on div "Delete Tools Add New" at bounding box center [702, 21] width 675 height 21
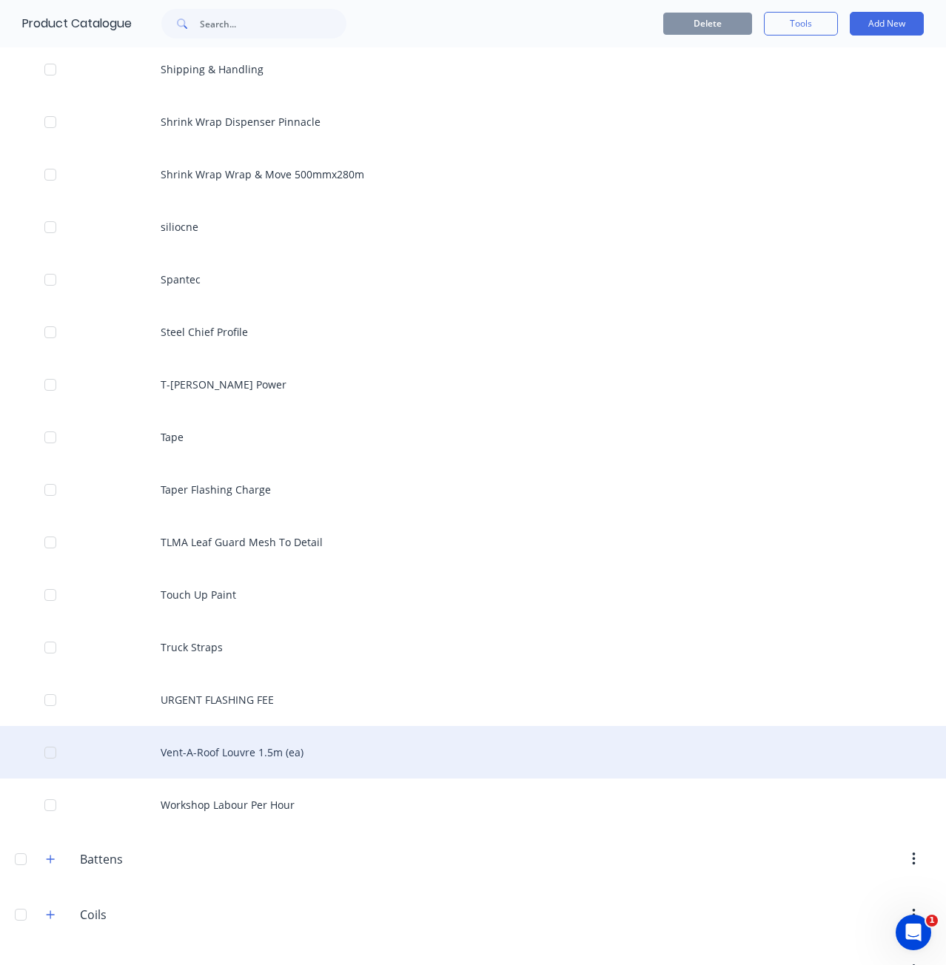
scroll to position [2665, 0]
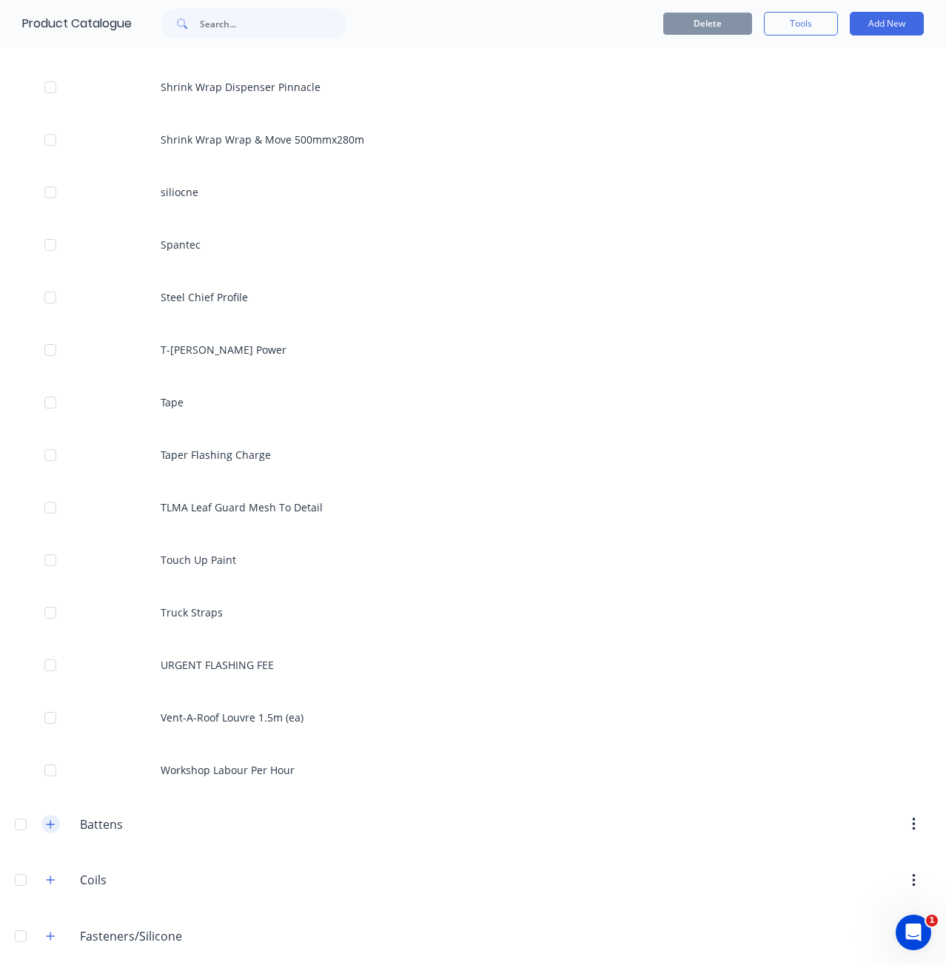
click at [50, 823] on icon "button" at bounding box center [51, 824] width 8 height 8
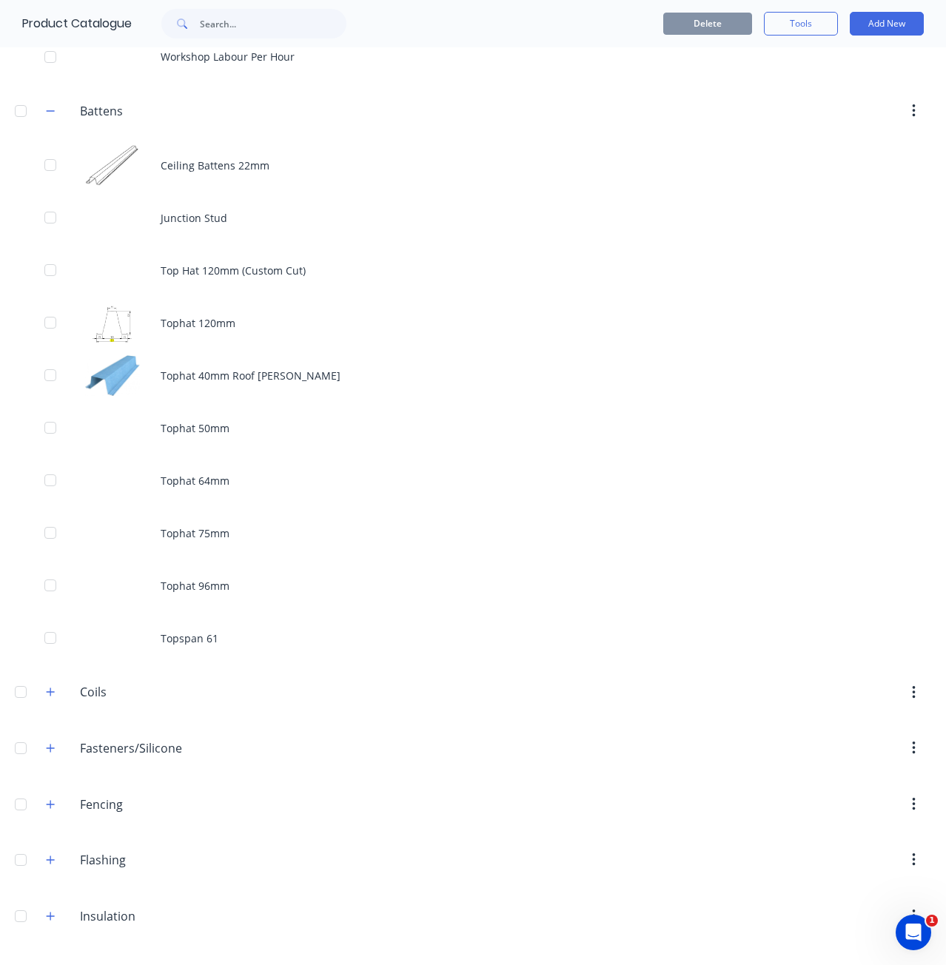
scroll to position [3405, 0]
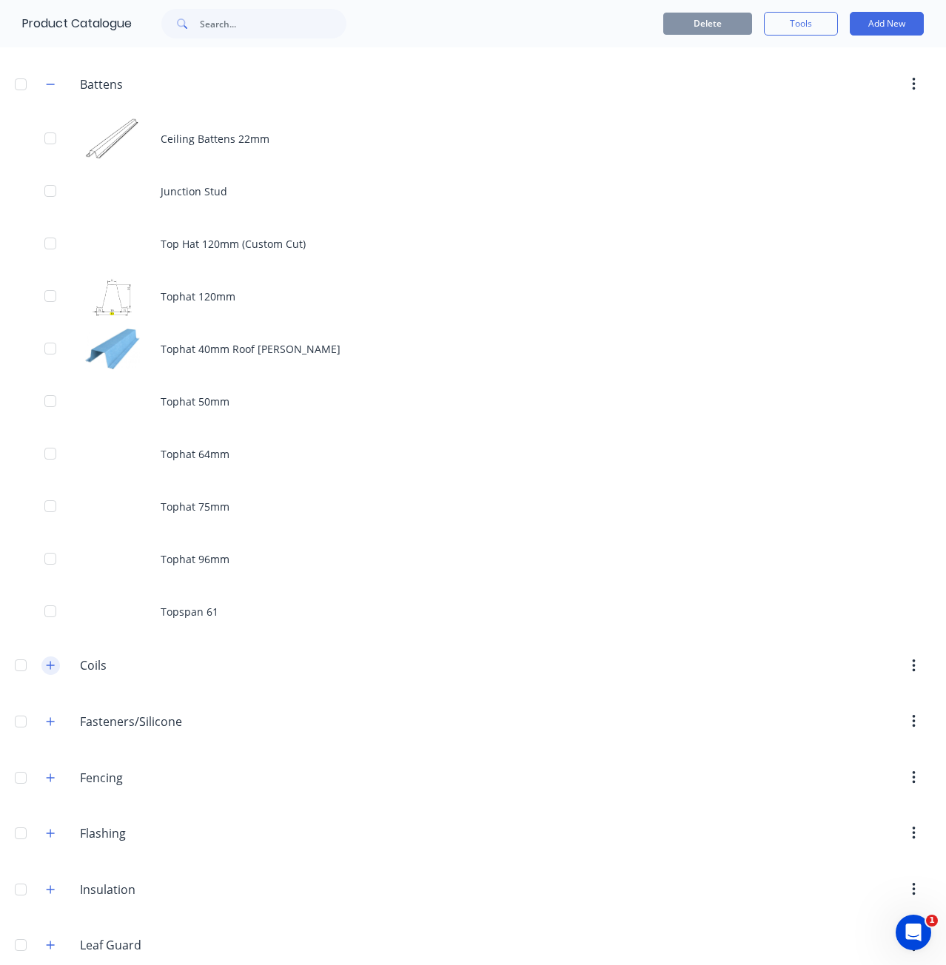
click at [54, 669] on icon "button" at bounding box center [50, 665] width 9 height 10
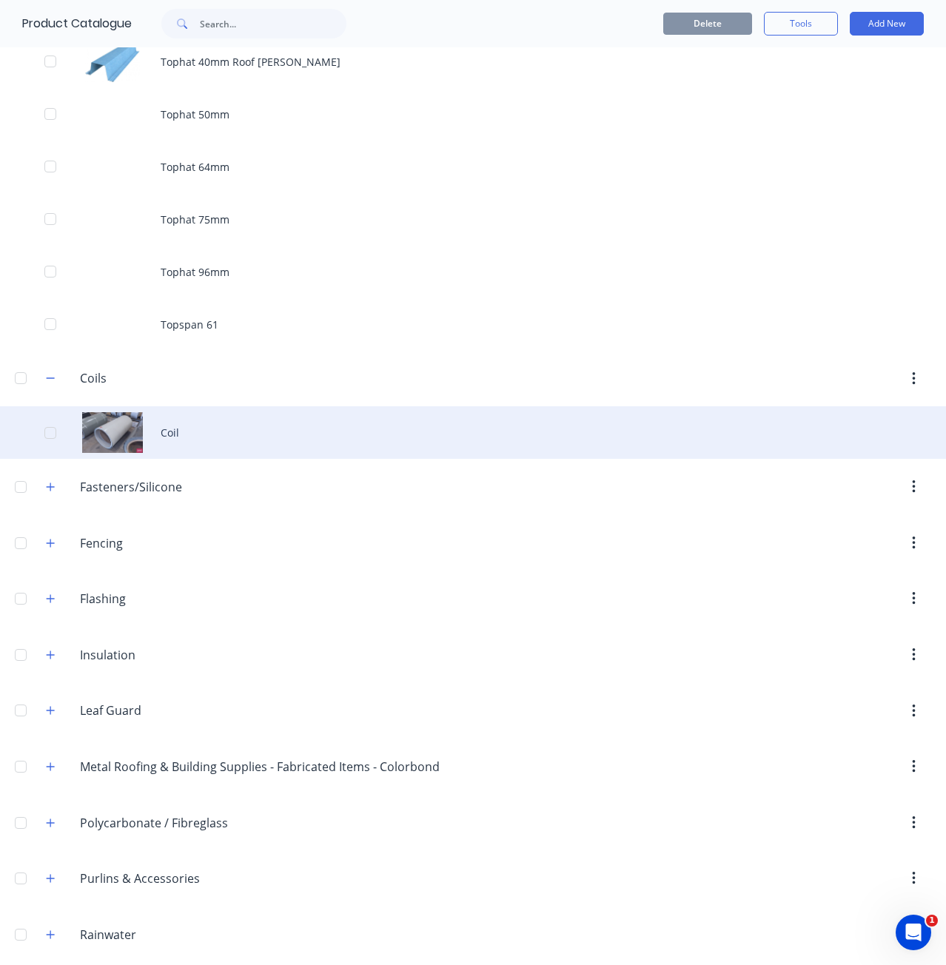
scroll to position [3701, 0]
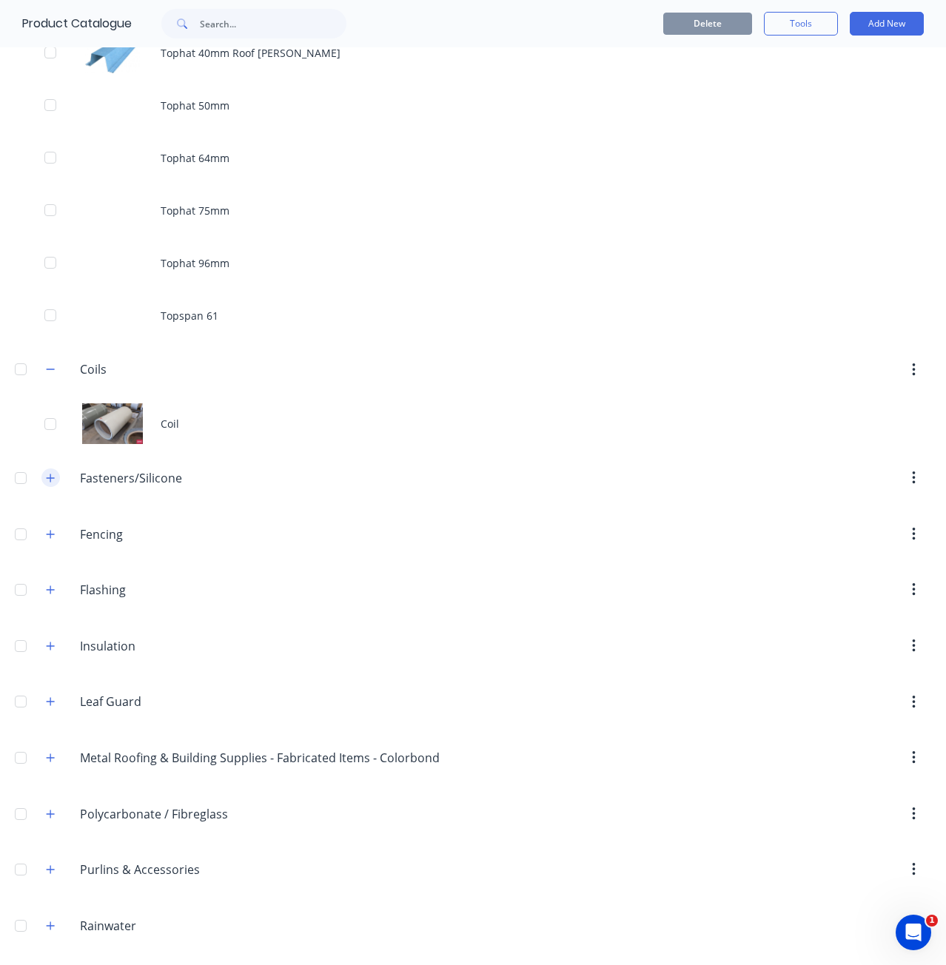
click at [46, 480] on icon "button" at bounding box center [50, 478] width 9 height 10
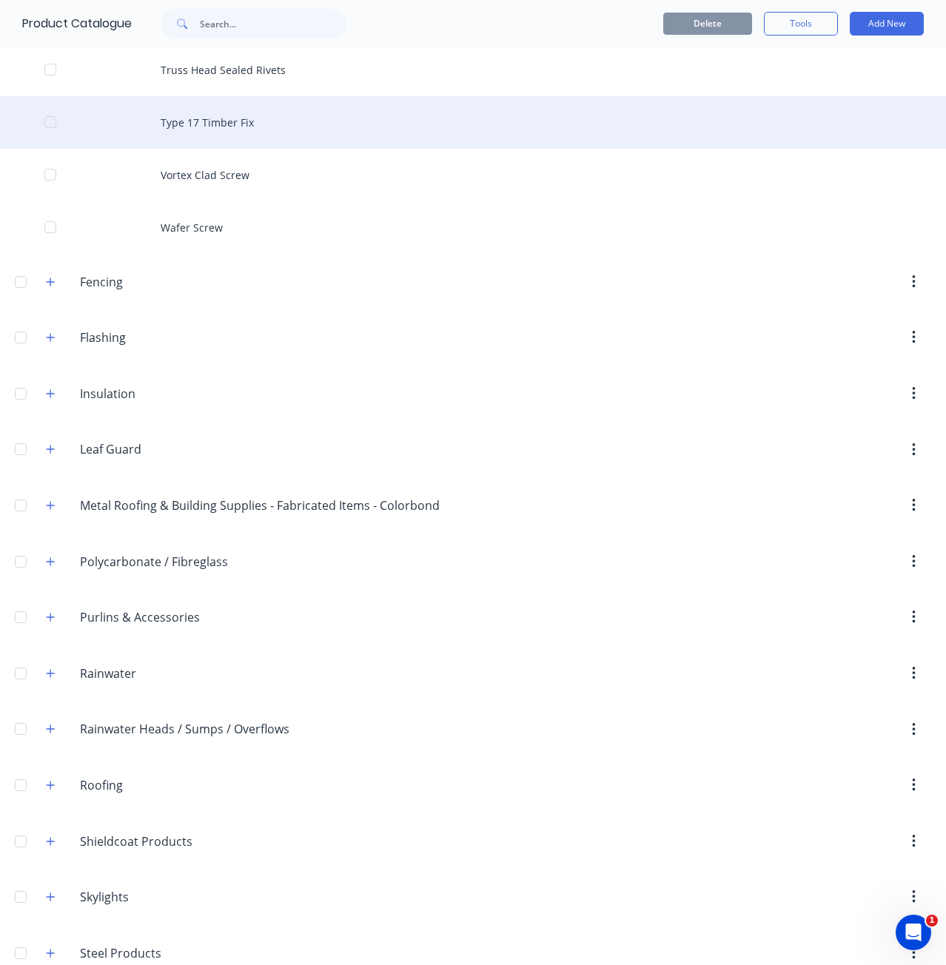
scroll to position [5827, 0]
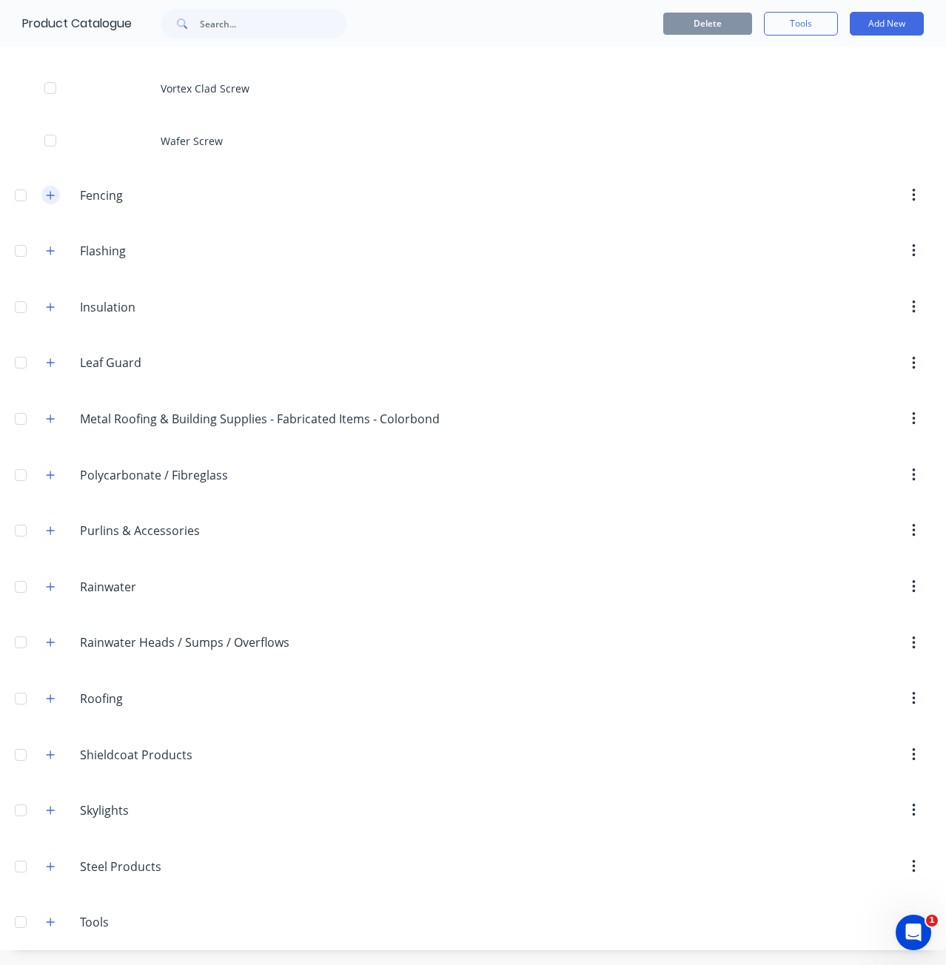
click at [50, 192] on icon "button" at bounding box center [51, 195] width 8 height 8
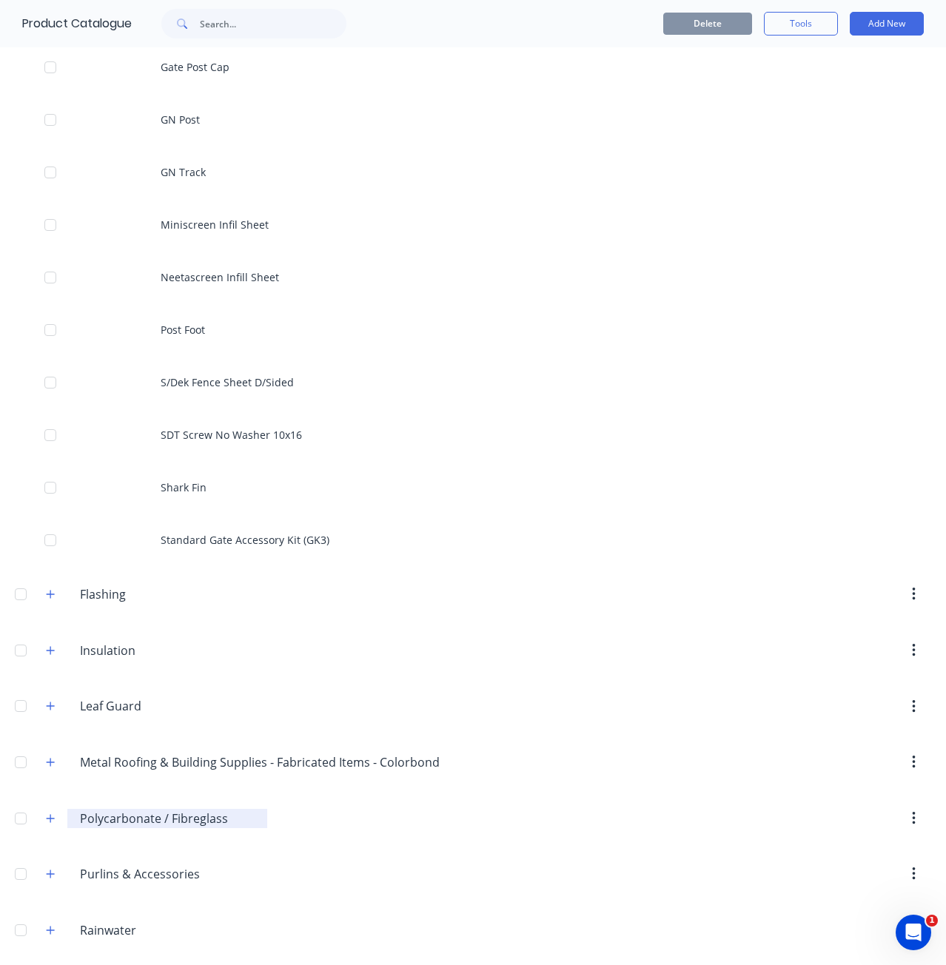
scroll to position [6641, 0]
click at [48, 594] on icon "button" at bounding box center [50, 593] width 9 height 10
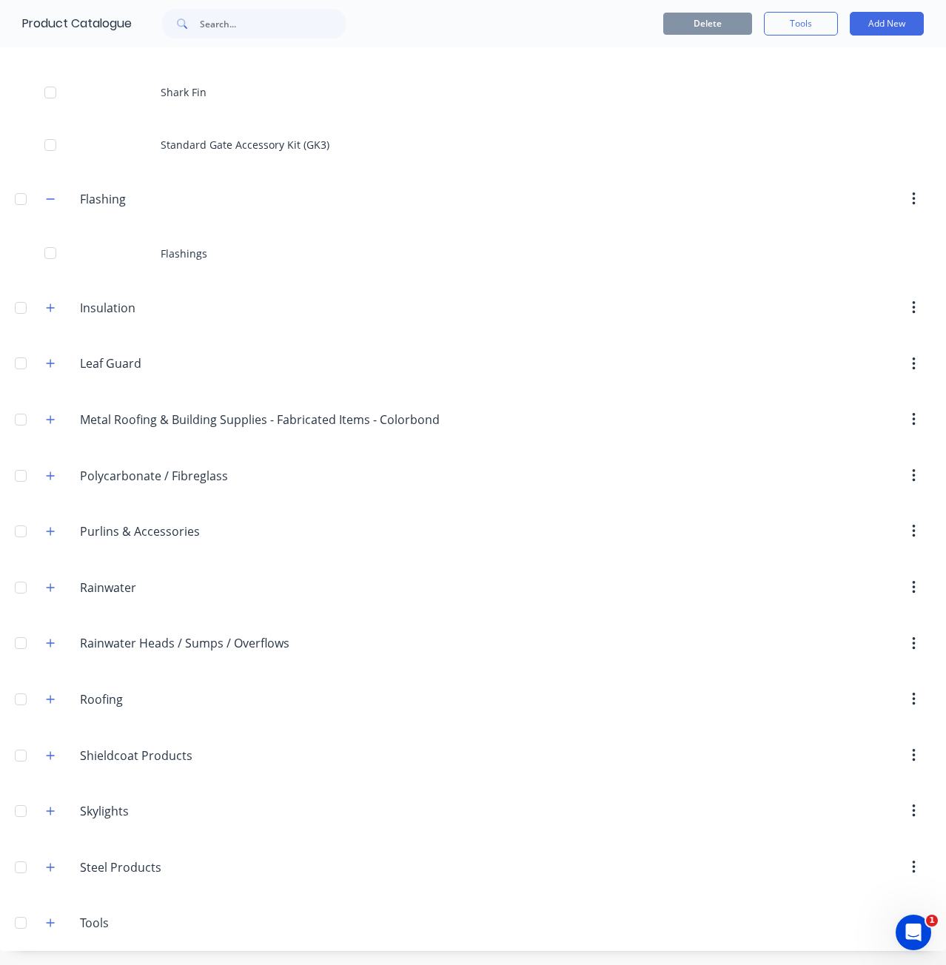
scroll to position [7035, 0]
click at [48, 310] on icon "button" at bounding box center [50, 307] width 9 height 10
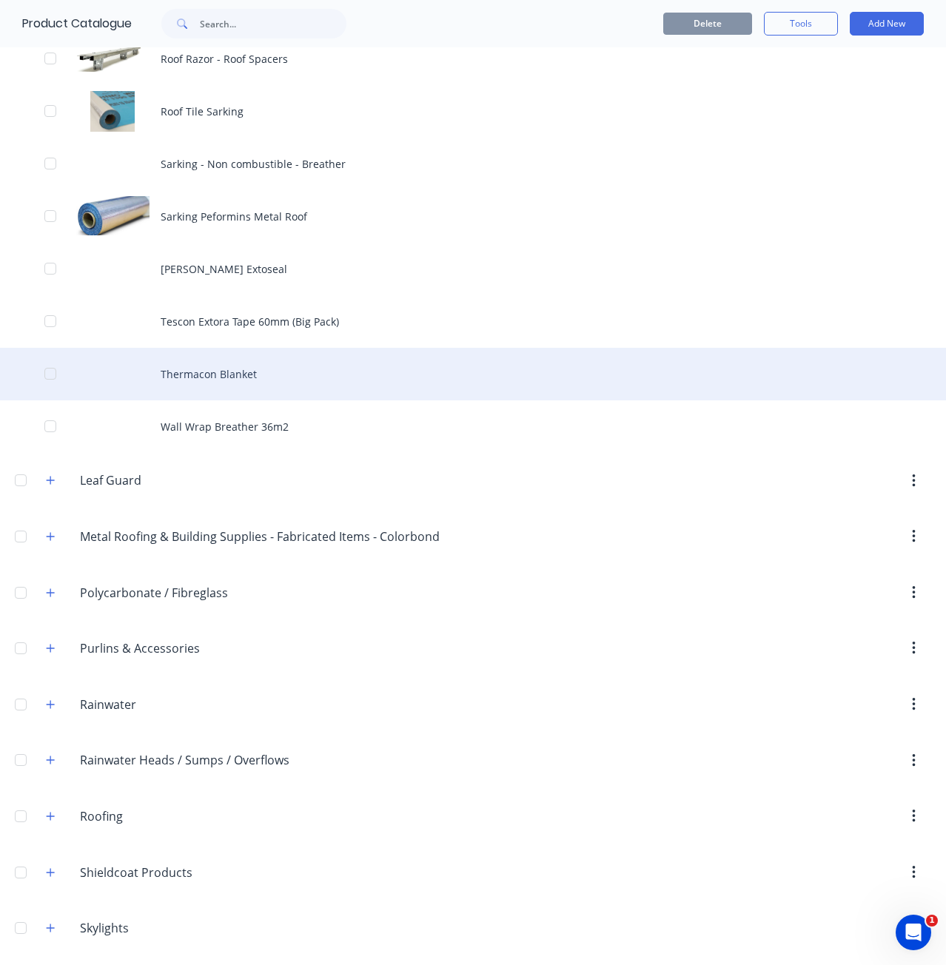
scroll to position [8960, 0]
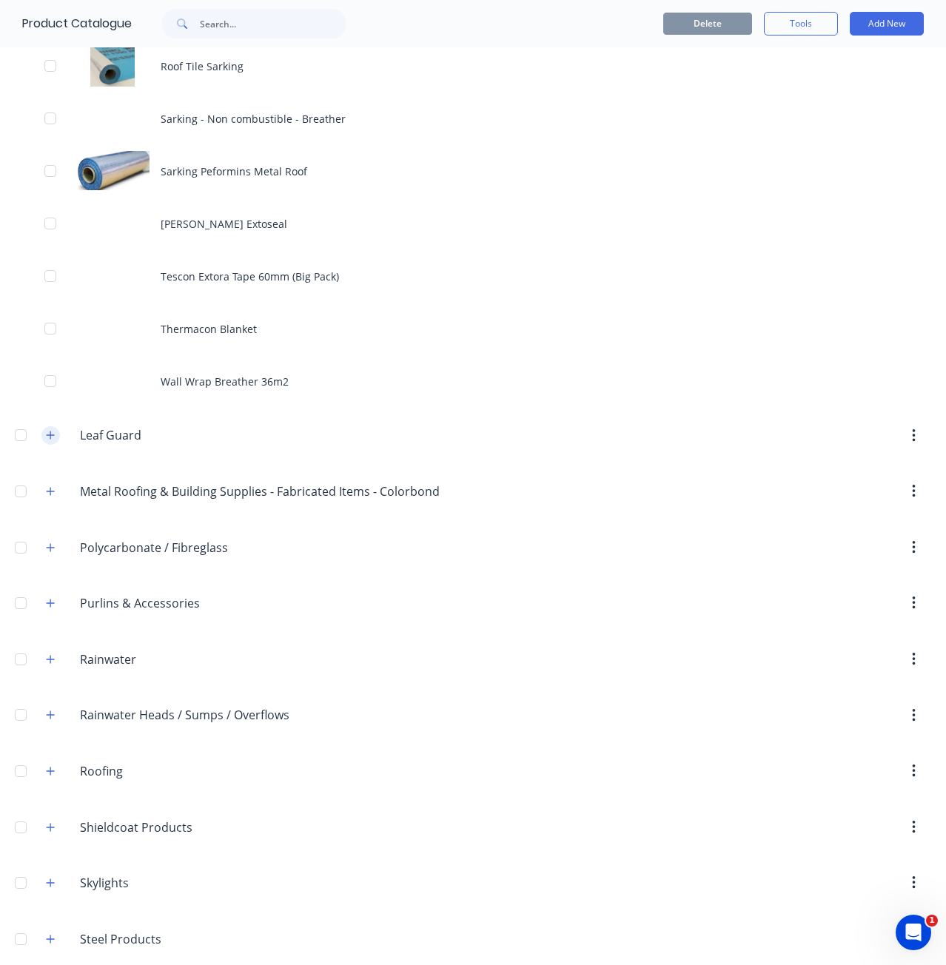
click at [47, 431] on icon "button" at bounding box center [50, 435] width 9 height 10
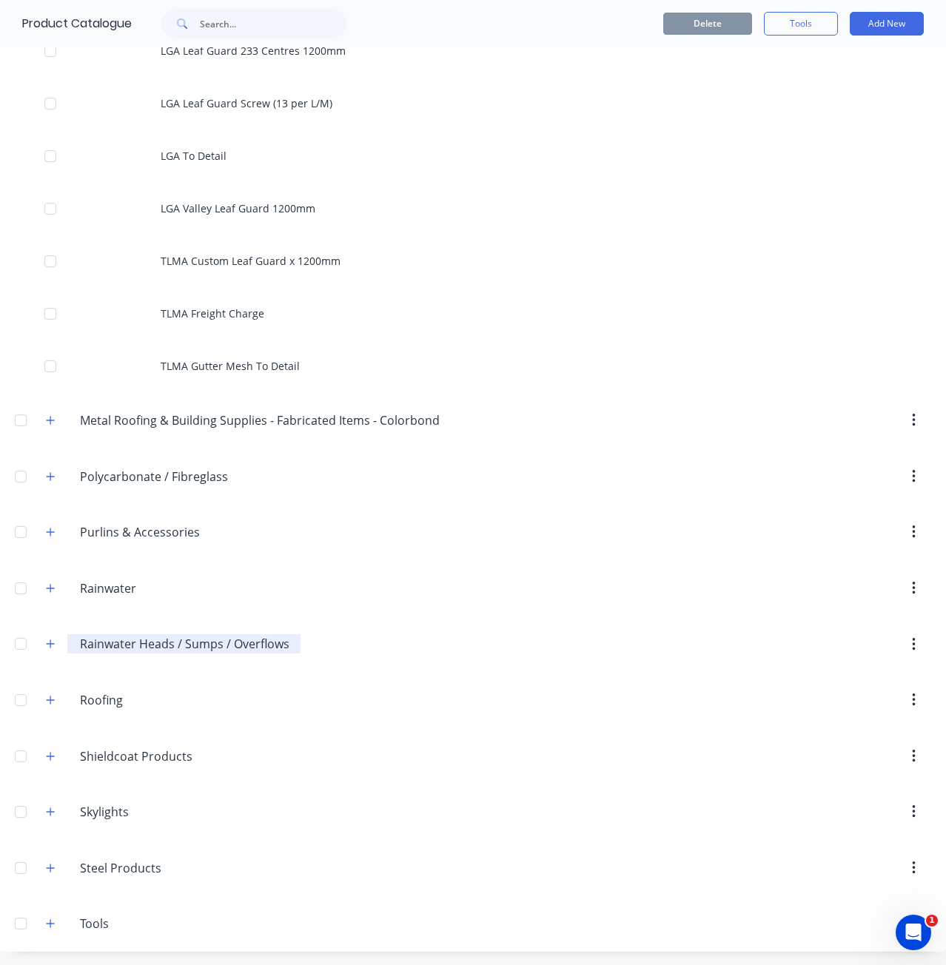
scroll to position [11082, 0]
click at [49, 420] on icon "button" at bounding box center [50, 419] width 9 height 10
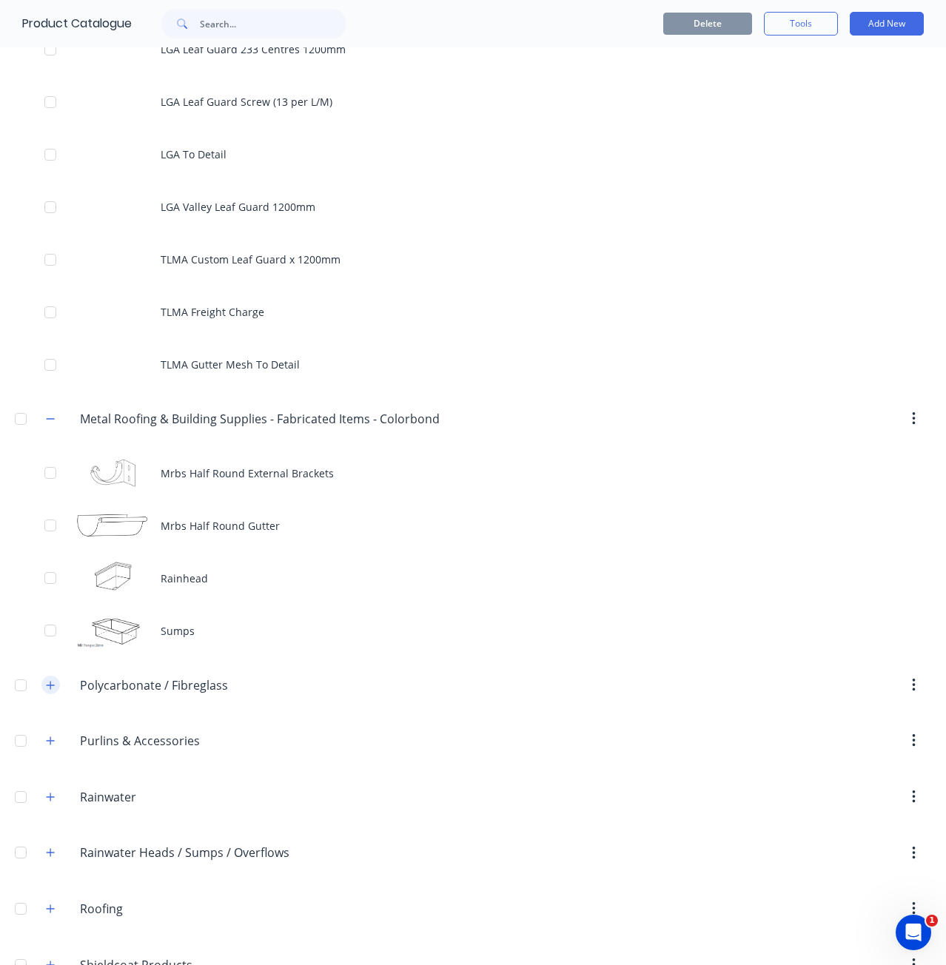
click at [41, 687] on button "button" at bounding box center [50, 685] width 19 height 19
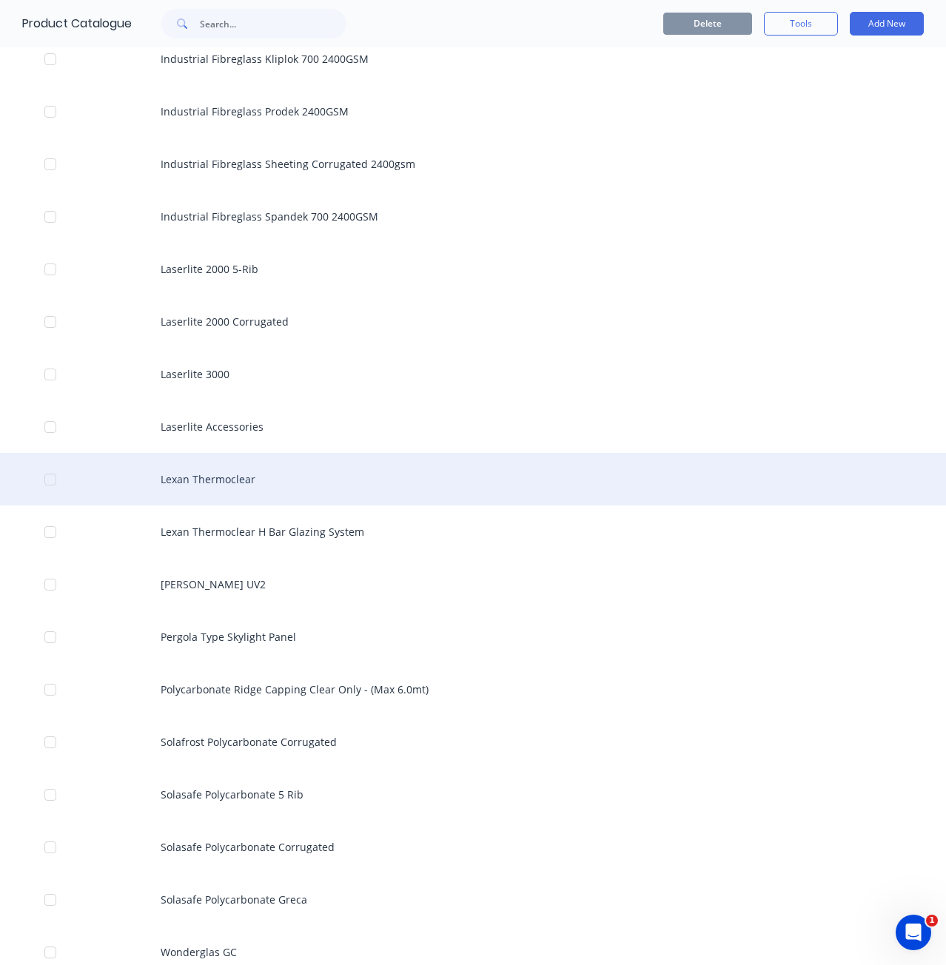
scroll to position [12636, 0]
